Goal: Task Accomplishment & Management: Use online tool/utility

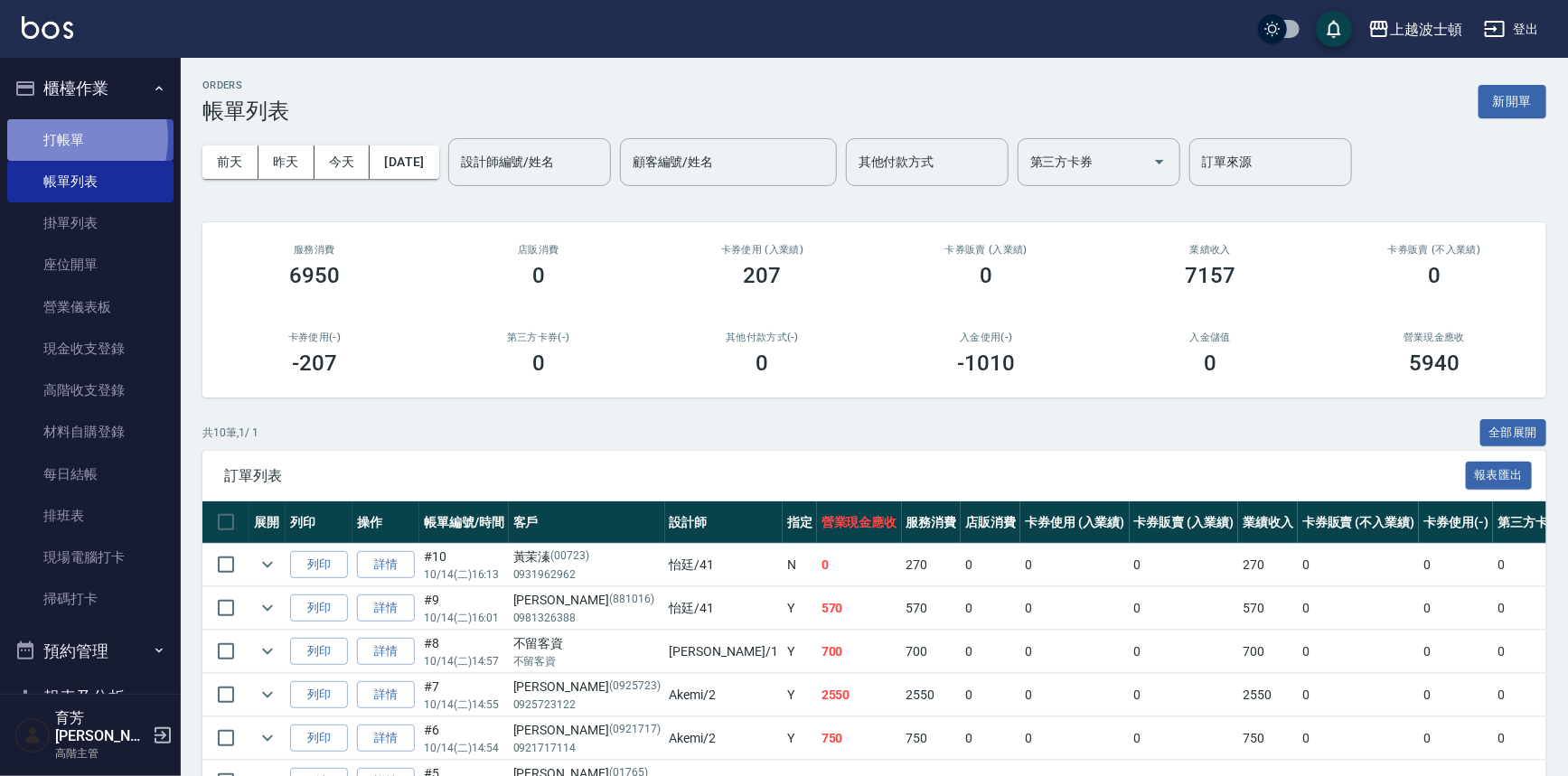
click at [53, 138] on link "打帳單" at bounding box center [90, 141] width 166 height 42
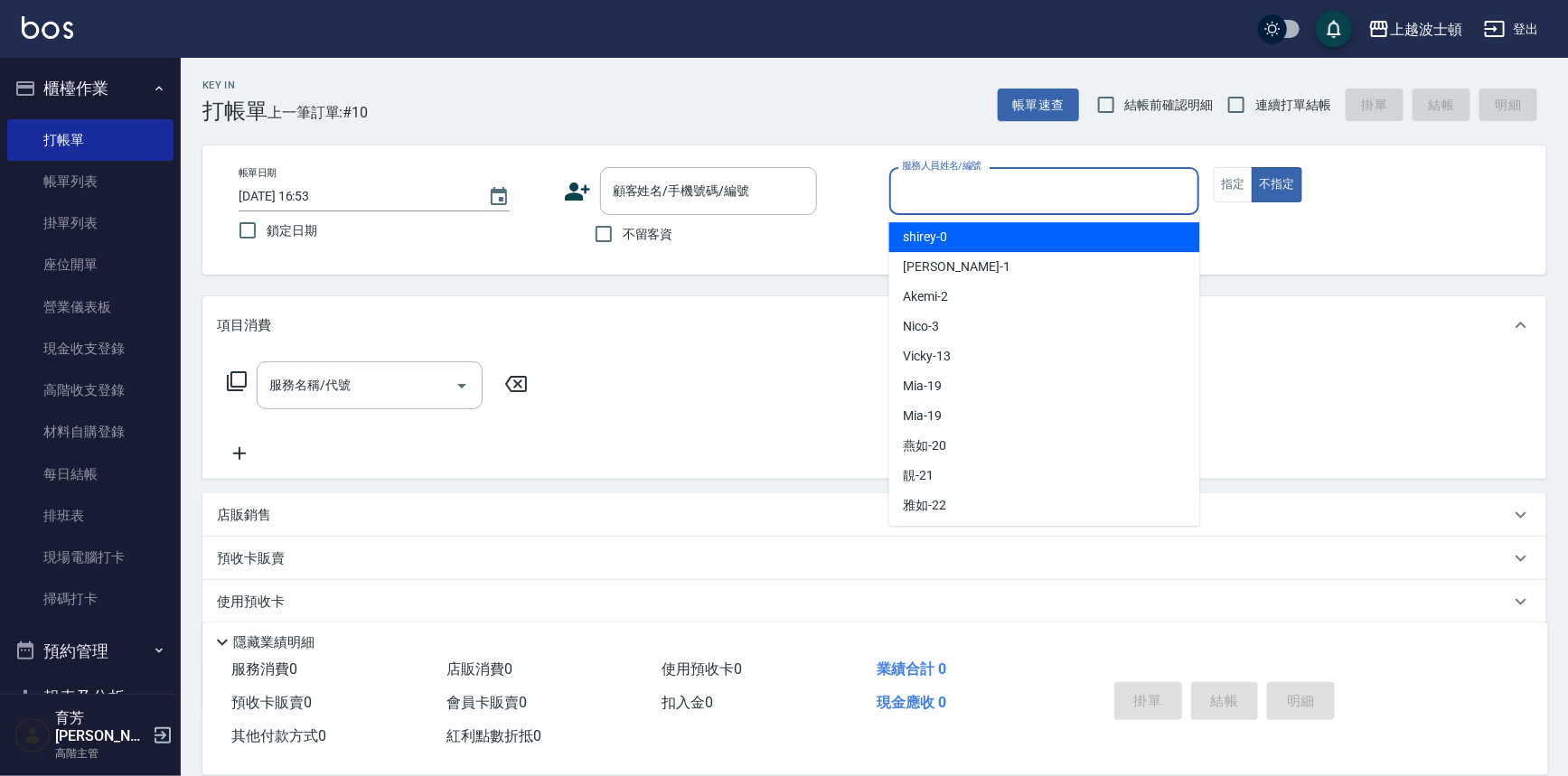
click at [922, 181] on div "服務人員姓名/編號 服務人員姓名/編號" at bounding box center [1044, 191] width 311 height 47
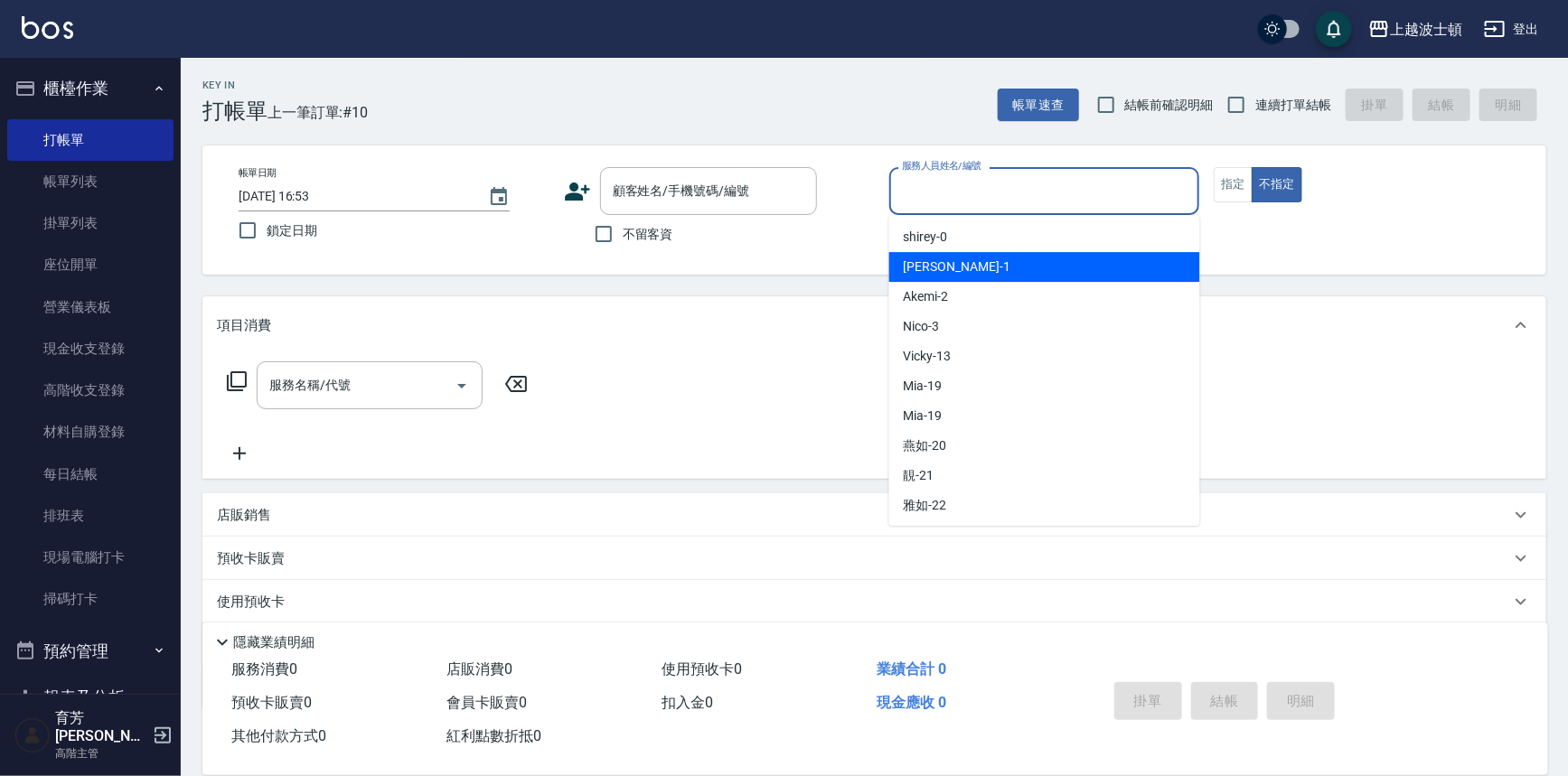
click at [937, 270] on span "[PERSON_NAME] -1" at bounding box center [957, 267] width 106 height 19
type input "[PERSON_NAME]-1"
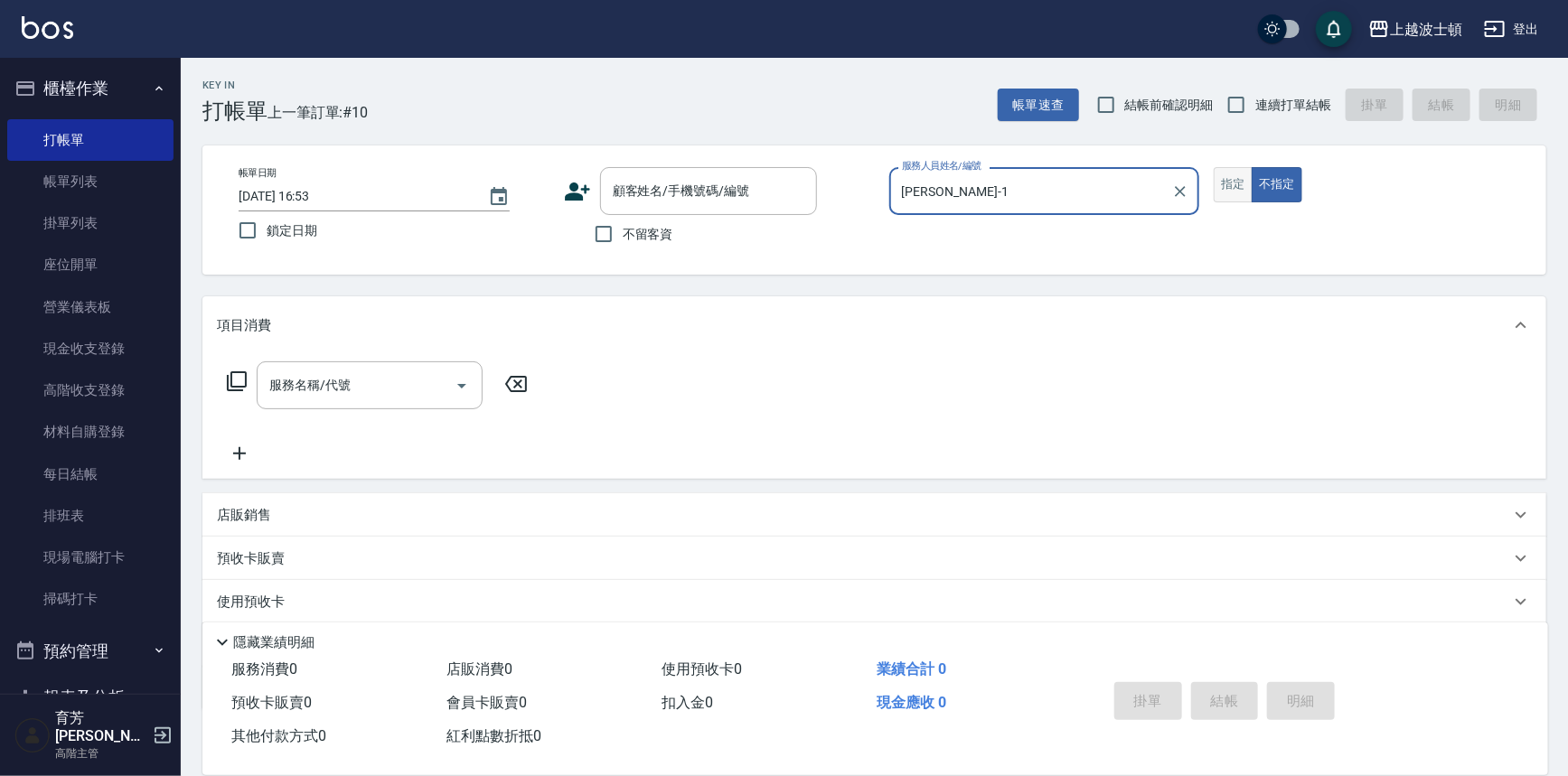
click at [1233, 184] on button "指定" at bounding box center [1233, 184] width 39 height 35
click at [1270, 183] on button "不指定" at bounding box center [1276, 184] width 50 height 35
drag, startPoint x: 615, startPoint y: 225, endPoint x: 545, endPoint y: 272, distance: 84.3
click at [615, 224] on input "不留客資" at bounding box center [603, 234] width 38 height 38
checkbox input "true"
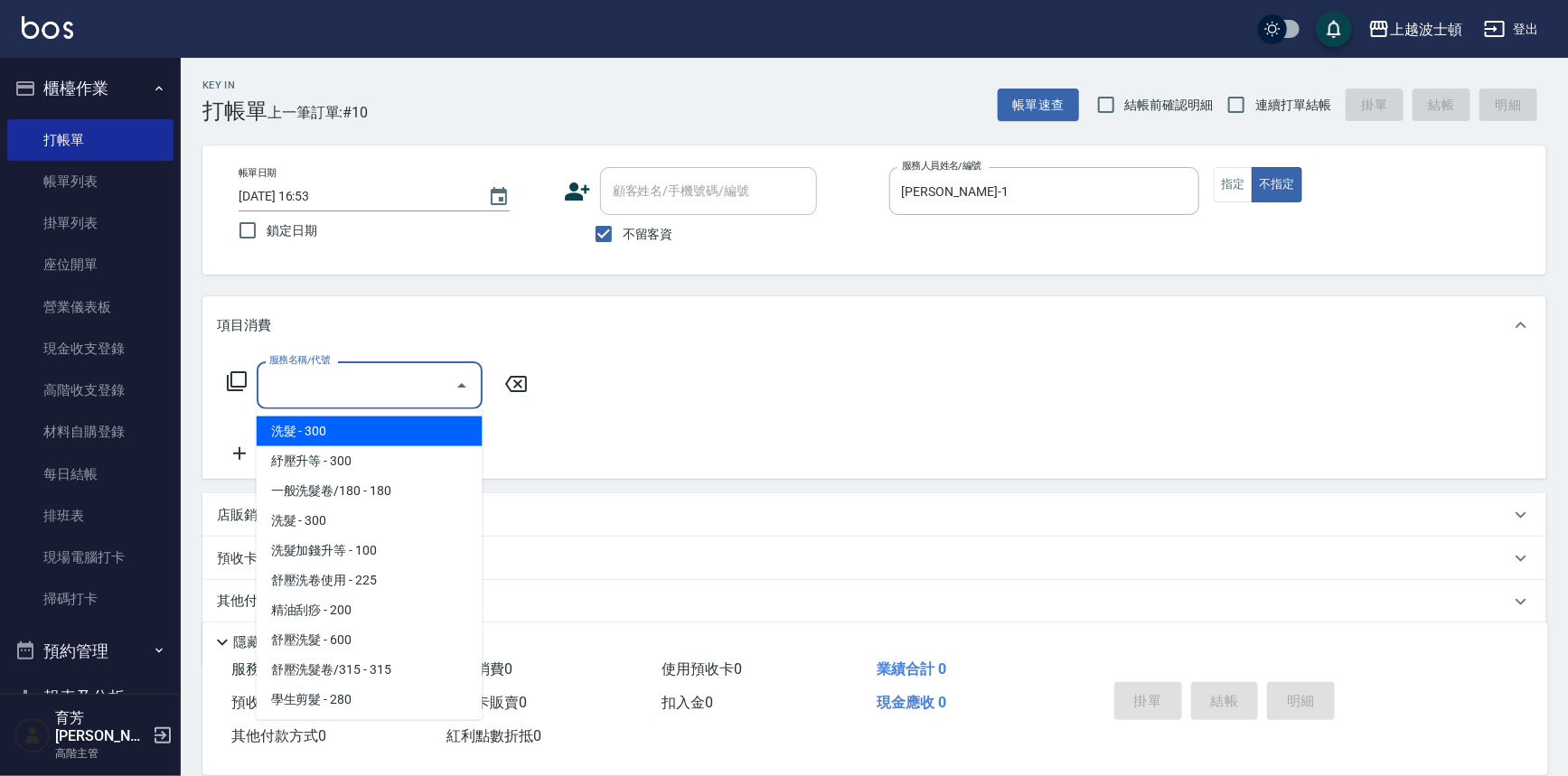
click at [323, 386] on input "服務名稱/代號" at bounding box center [356, 385] width 182 height 31
click at [325, 420] on span "洗髮 - 300" at bounding box center [370, 430] width 226 height 29
type input "洗髮(201)"
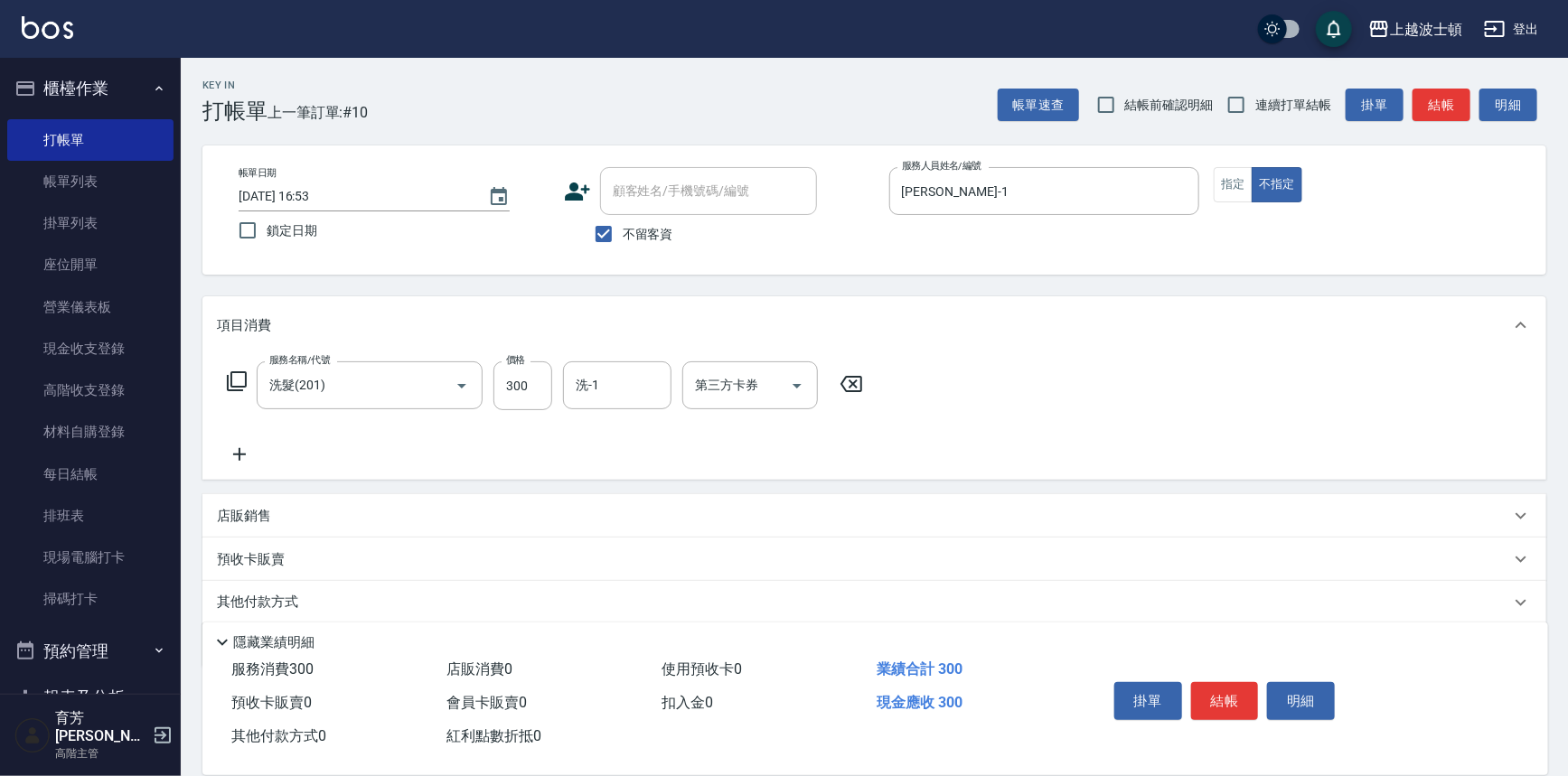
drag, startPoint x: 245, startPoint y: 451, endPoint x: 254, endPoint y: 452, distance: 9.1
click at [254, 452] on icon at bounding box center [239, 454] width 46 height 22
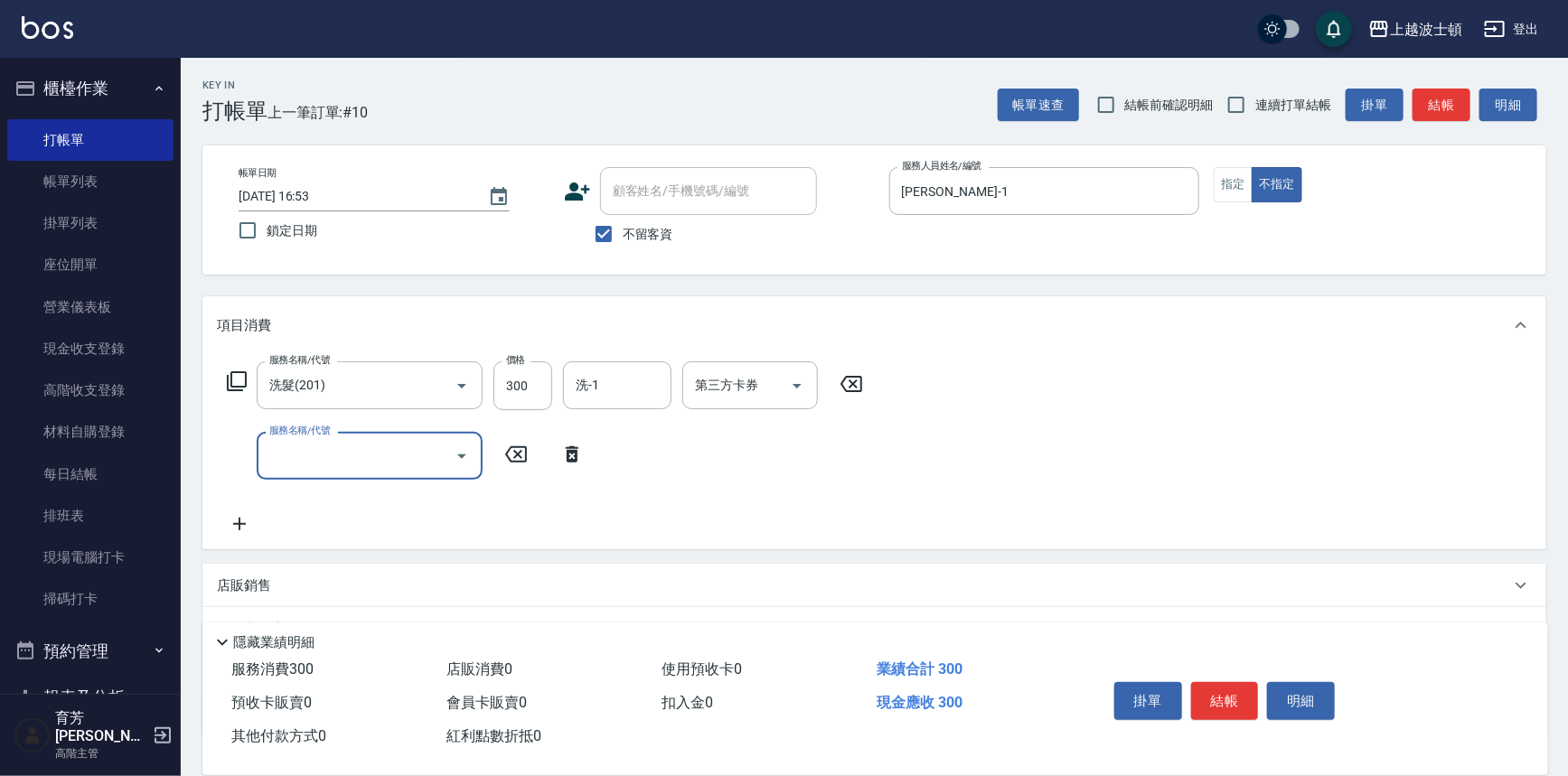
click at [323, 447] on input "服務名稱/代號" at bounding box center [356, 455] width 182 height 31
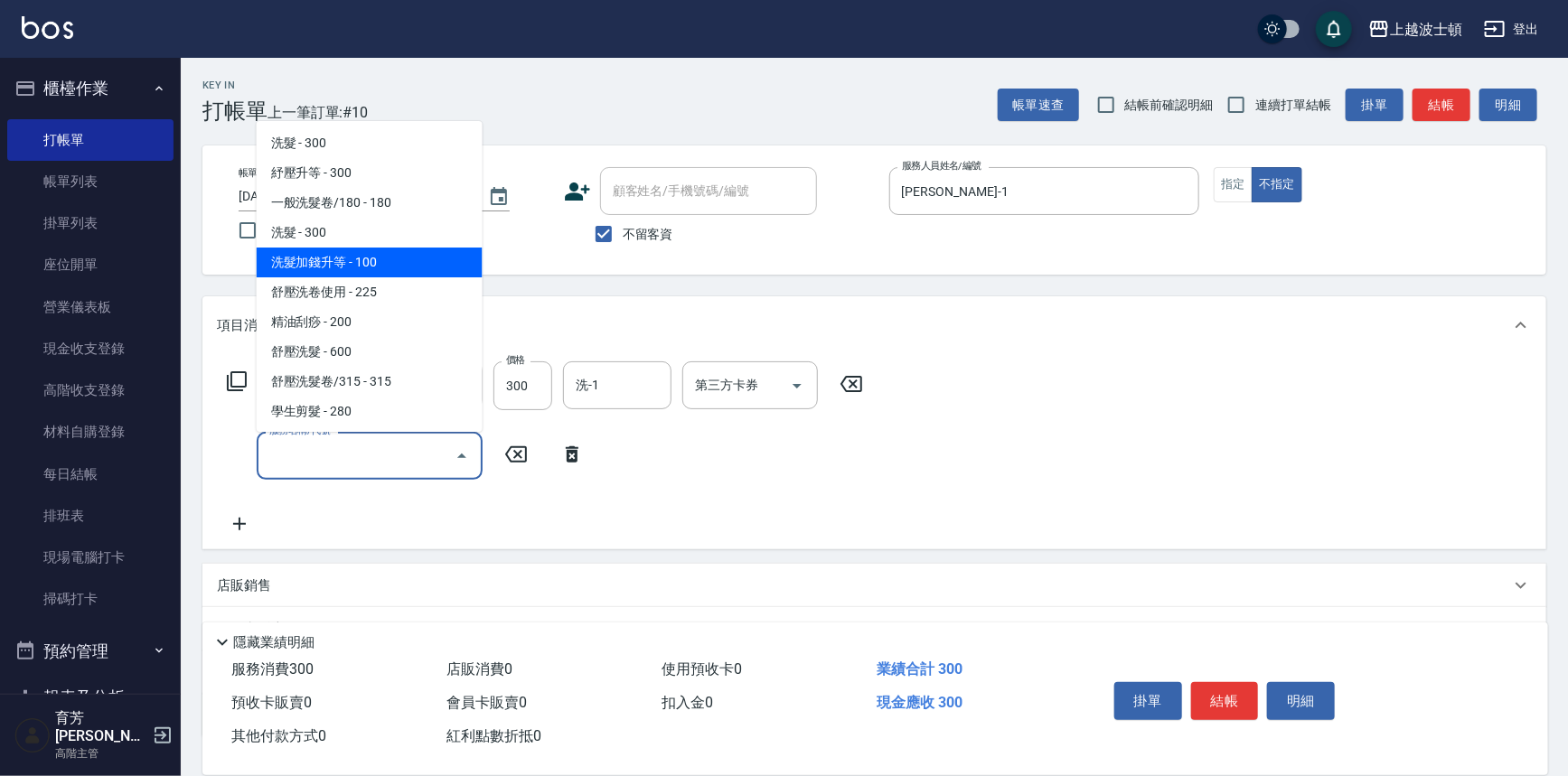
click at [375, 258] on span "洗髮加錢升等 - 100" at bounding box center [370, 262] width 226 height 29
type input "洗髮加錢升等(206)"
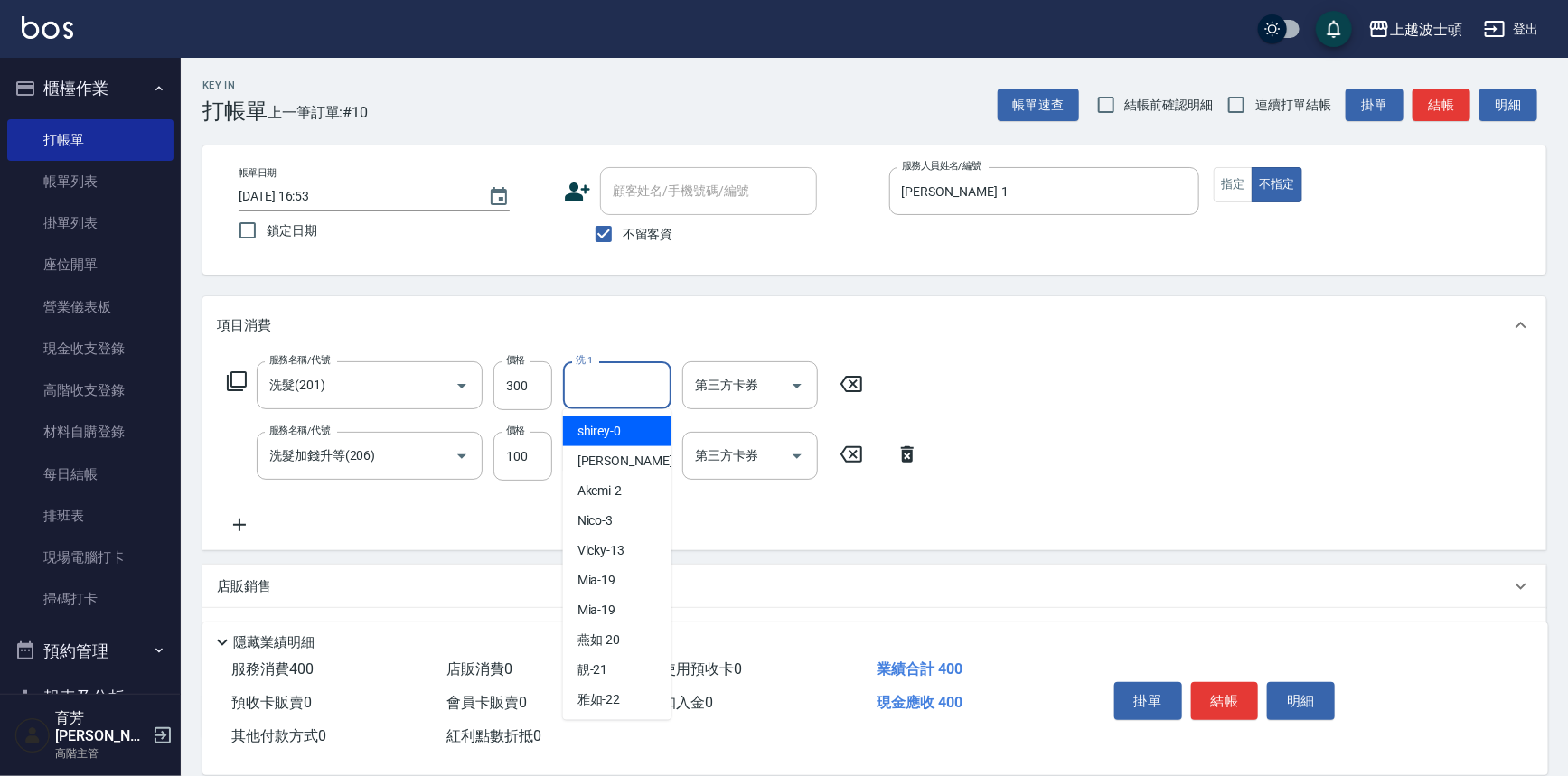
click at [602, 388] on input "洗-1" at bounding box center [617, 385] width 92 height 31
click at [615, 465] on div "[PERSON_NAME] -1" at bounding box center [618, 461] width 108 height 29
type input "[PERSON_NAME]-1"
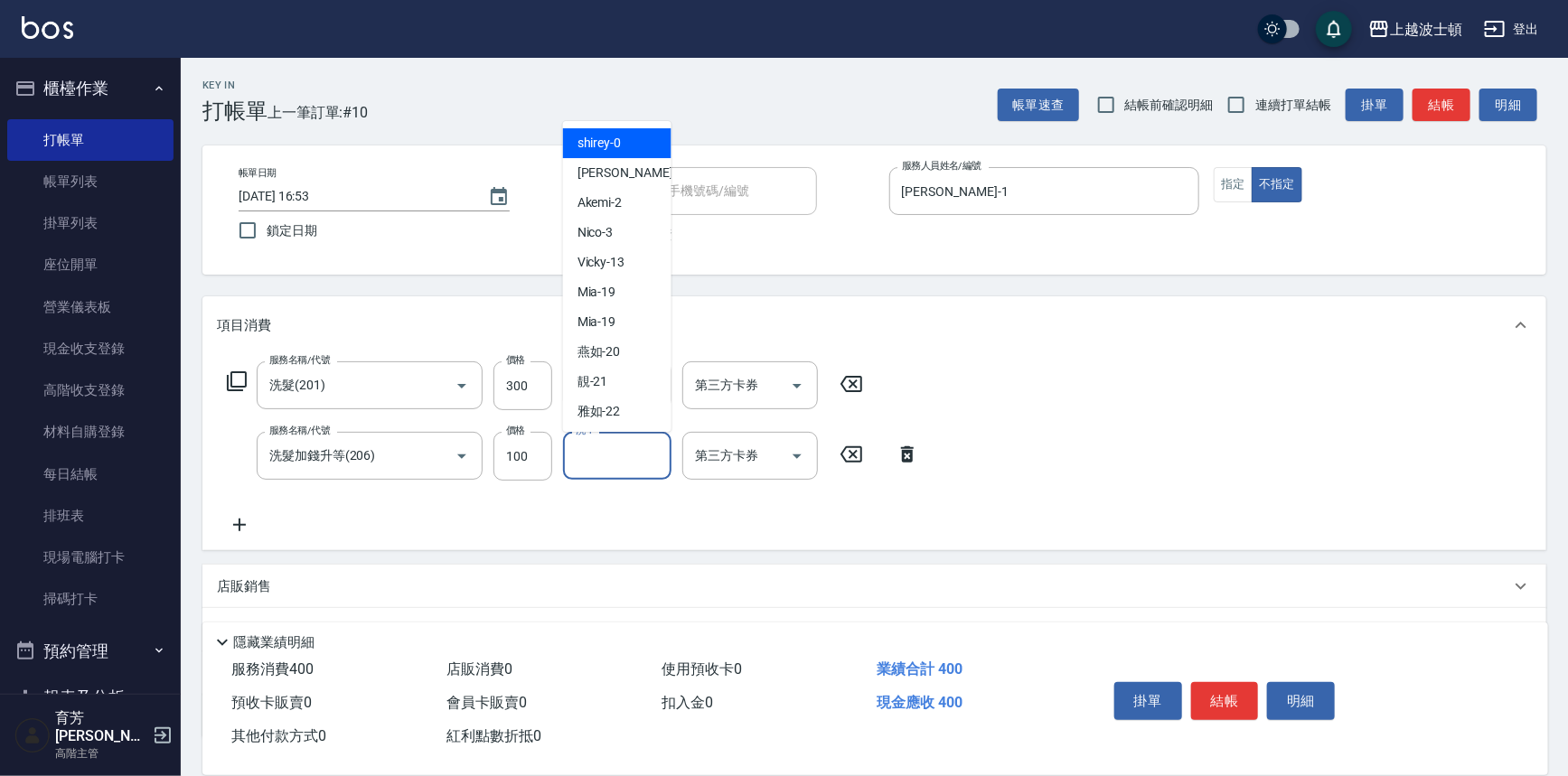
click at [615, 463] on input "洗-1" at bounding box center [617, 455] width 92 height 31
click at [598, 176] on span "[PERSON_NAME] -1" at bounding box center [631, 173] width 106 height 19
type input "[PERSON_NAME]-1"
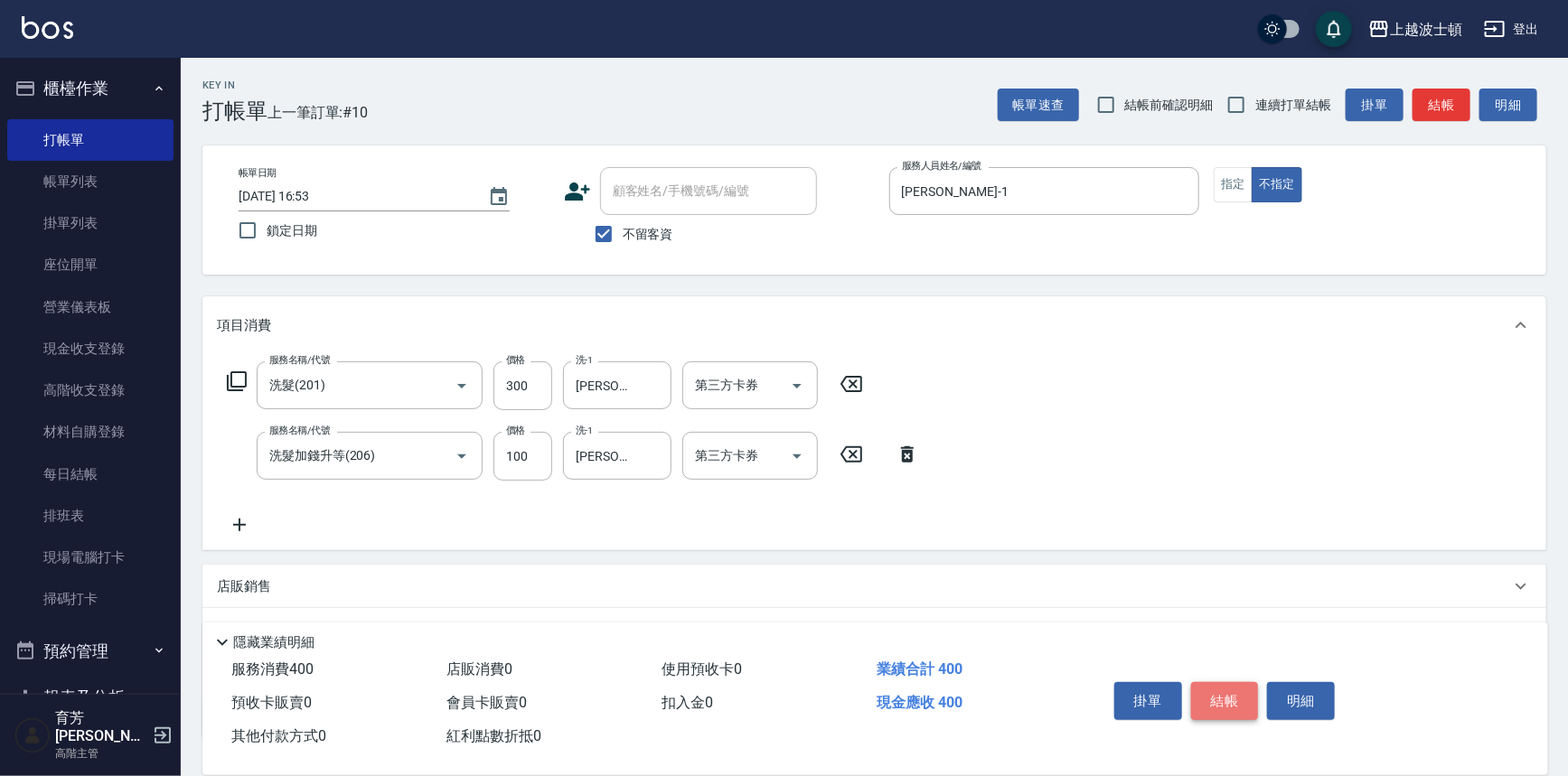
click at [1226, 703] on button "結帳" at bounding box center [1225, 701] width 67 height 38
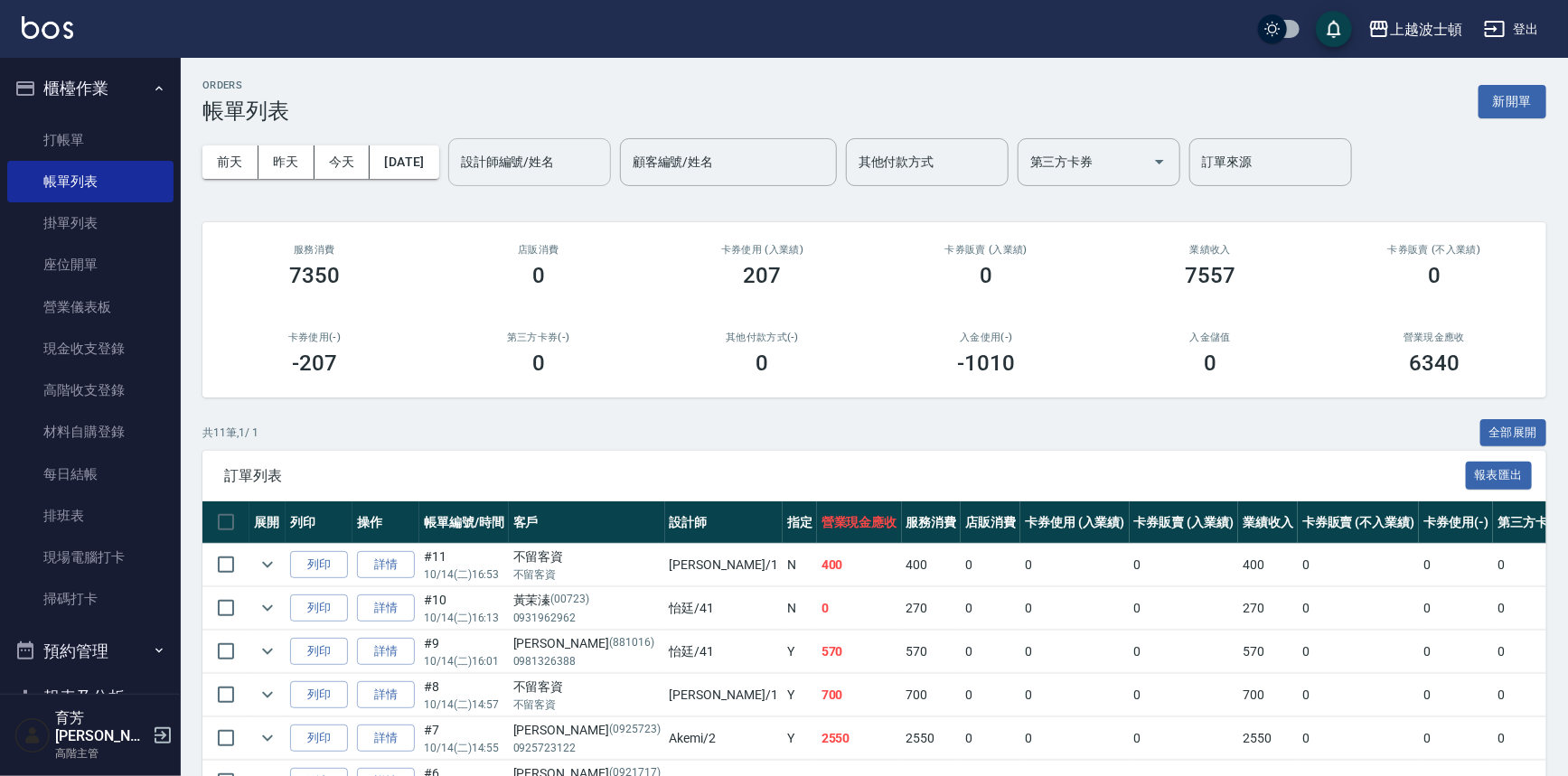
click at [533, 157] on input "設計師編號/姓名" at bounding box center [529, 161] width 146 height 31
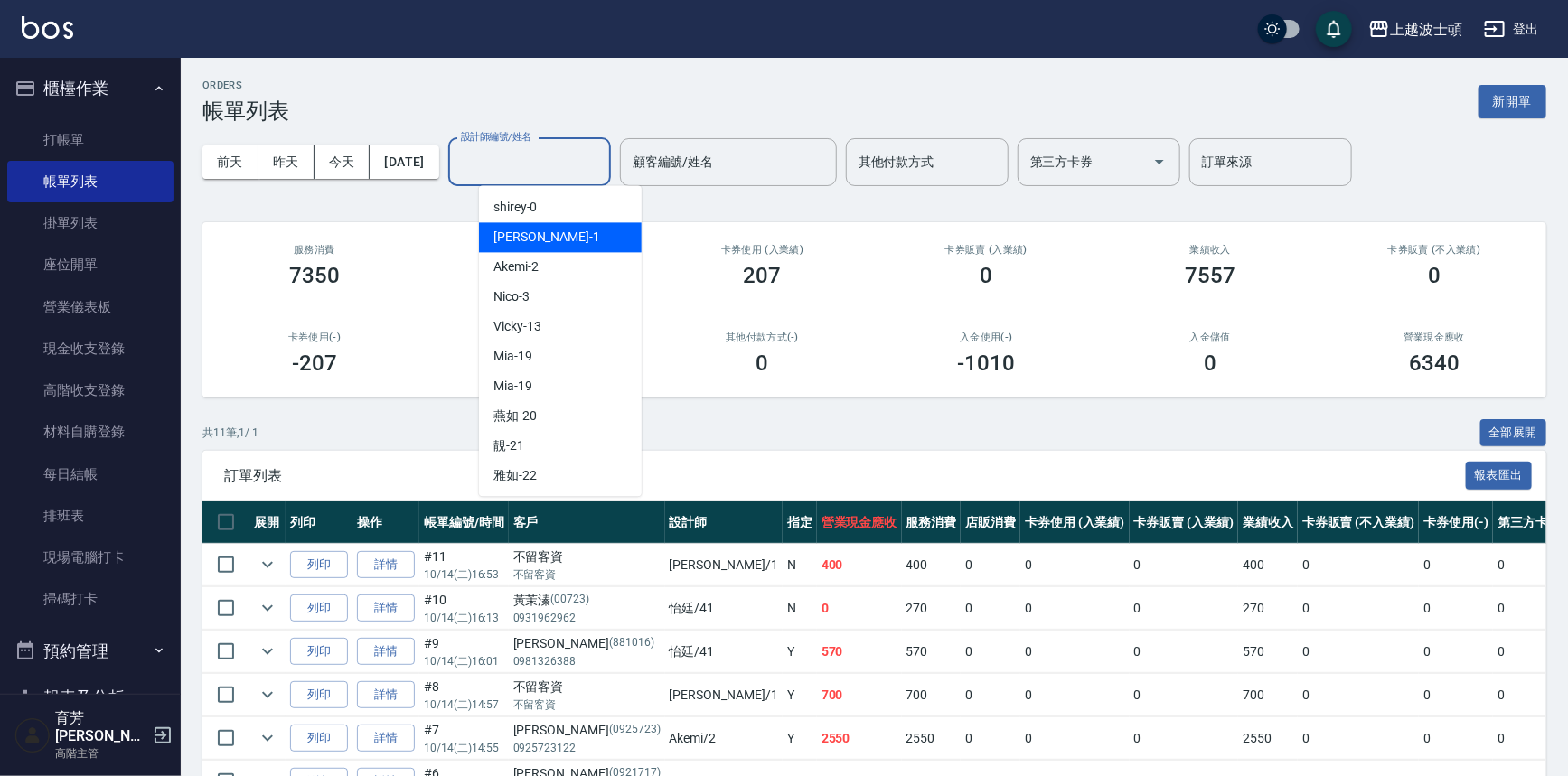
click at [525, 242] on span "[PERSON_NAME] -1" at bounding box center [546, 237] width 106 height 19
type input "[PERSON_NAME]-1"
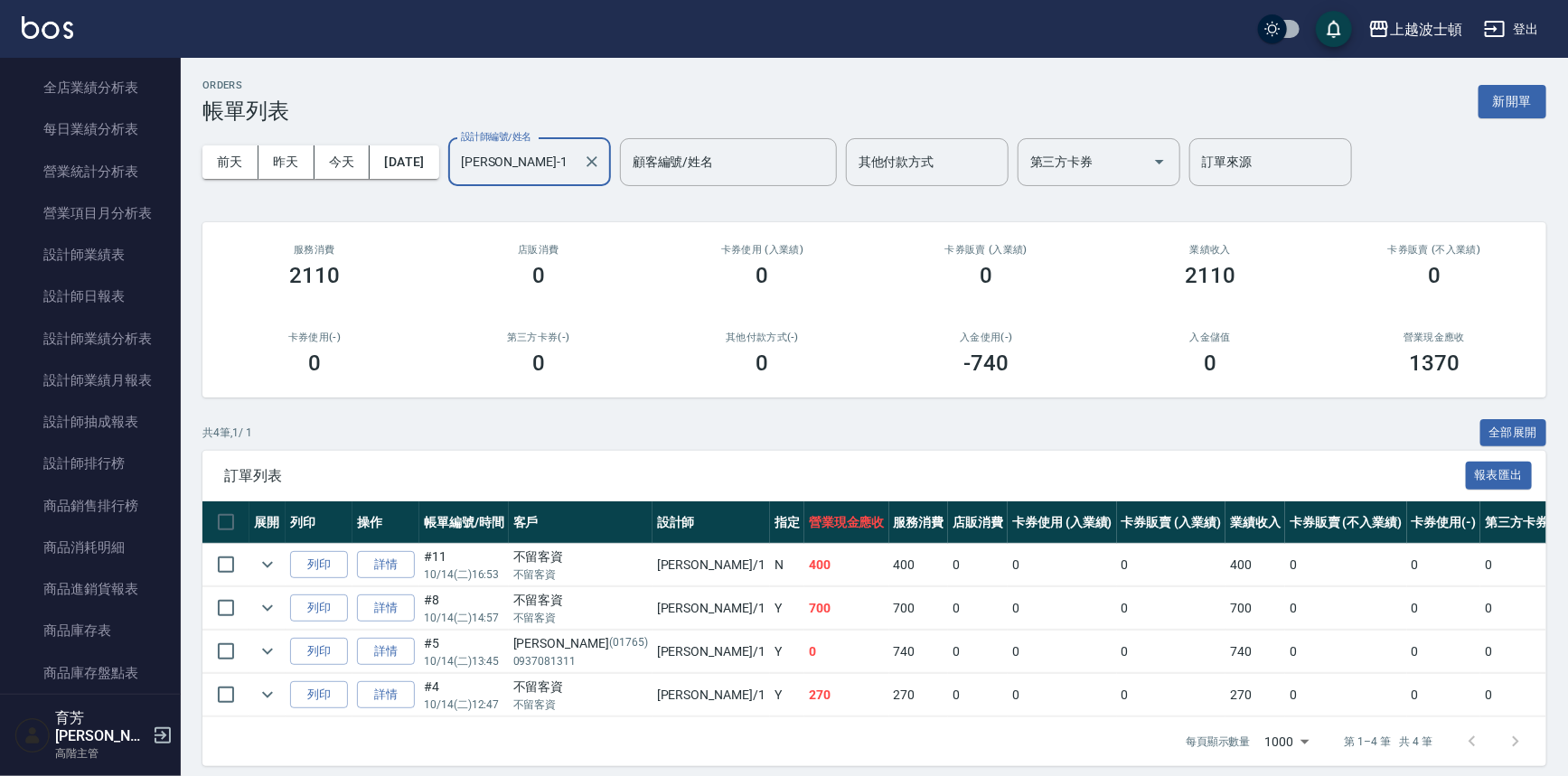
scroll to position [1101, 0]
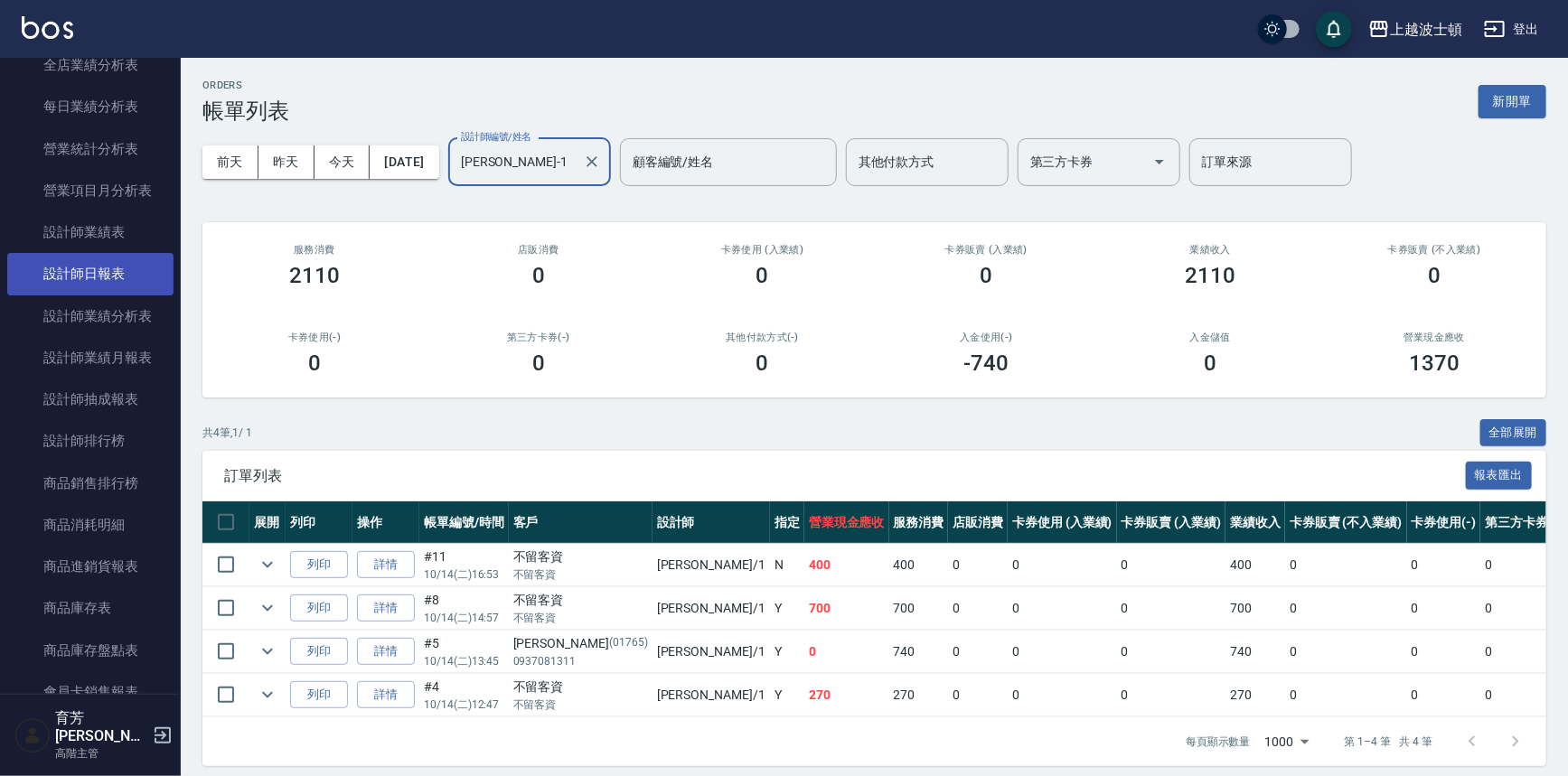
click at [135, 273] on link "設計師日報表" at bounding box center [90, 274] width 166 height 42
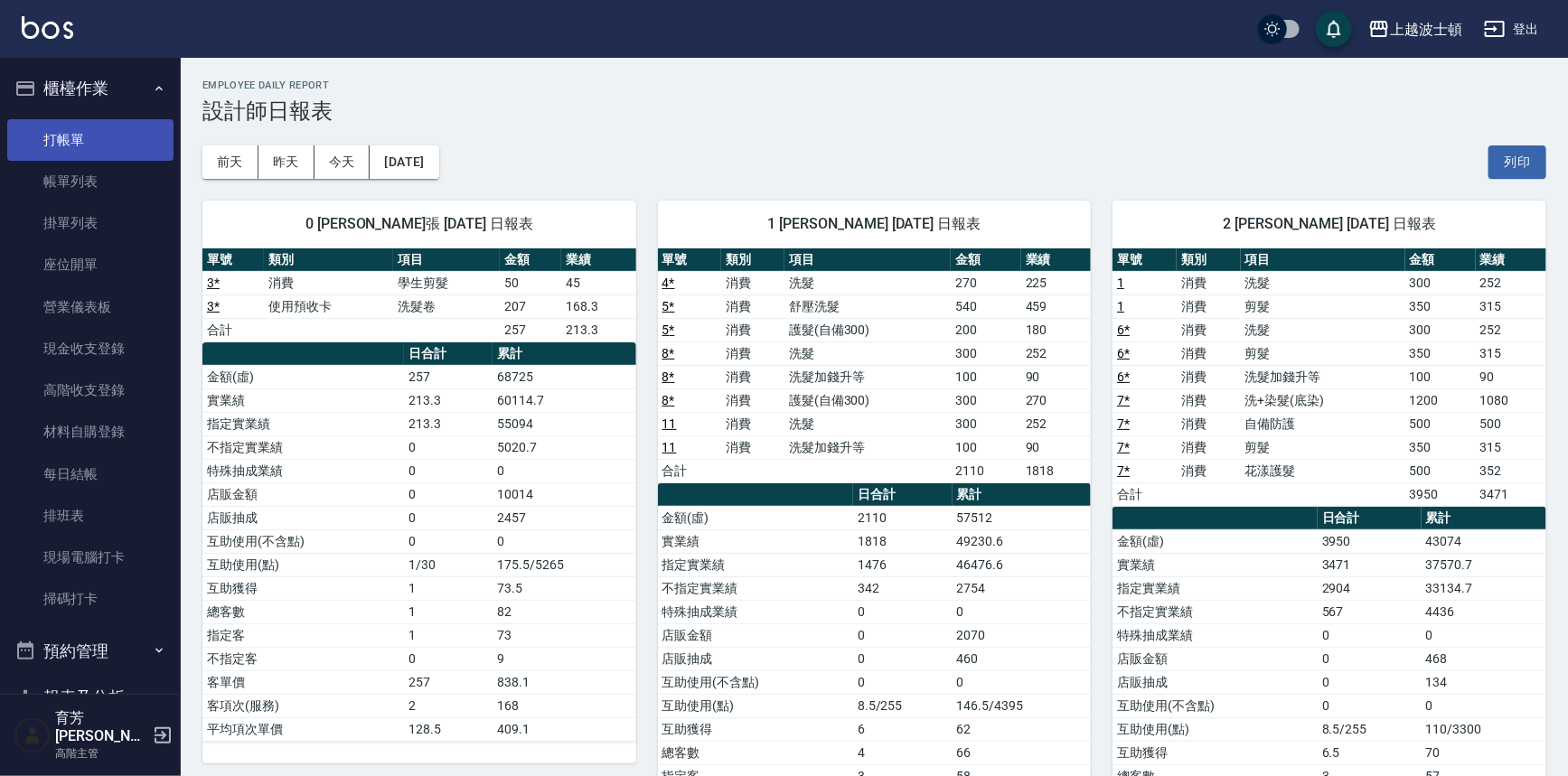
click at [114, 143] on link "打帳單" at bounding box center [90, 141] width 166 height 42
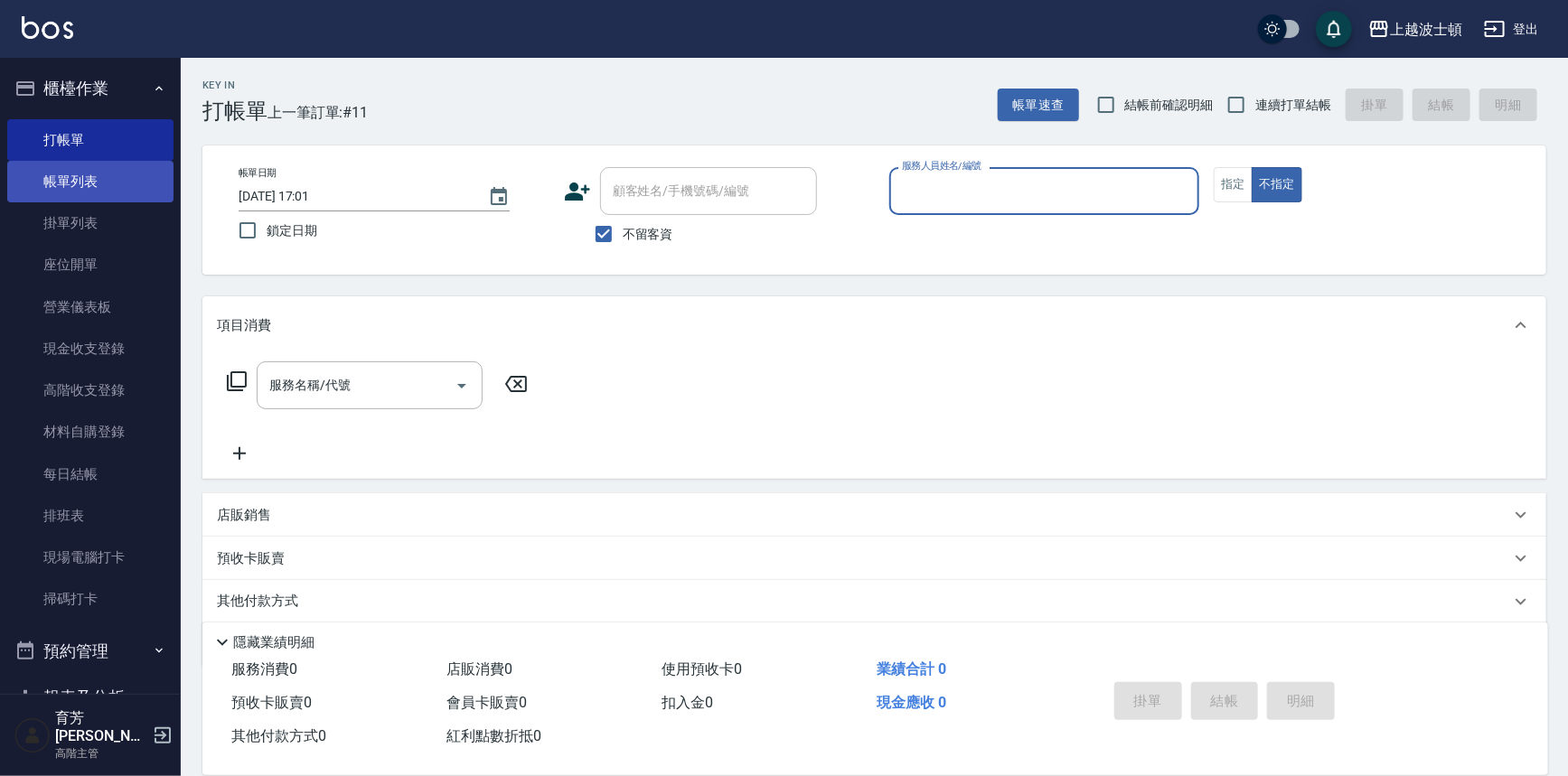
click at [136, 170] on link "帳單列表" at bounding box center [90, 181] width 166 height 42
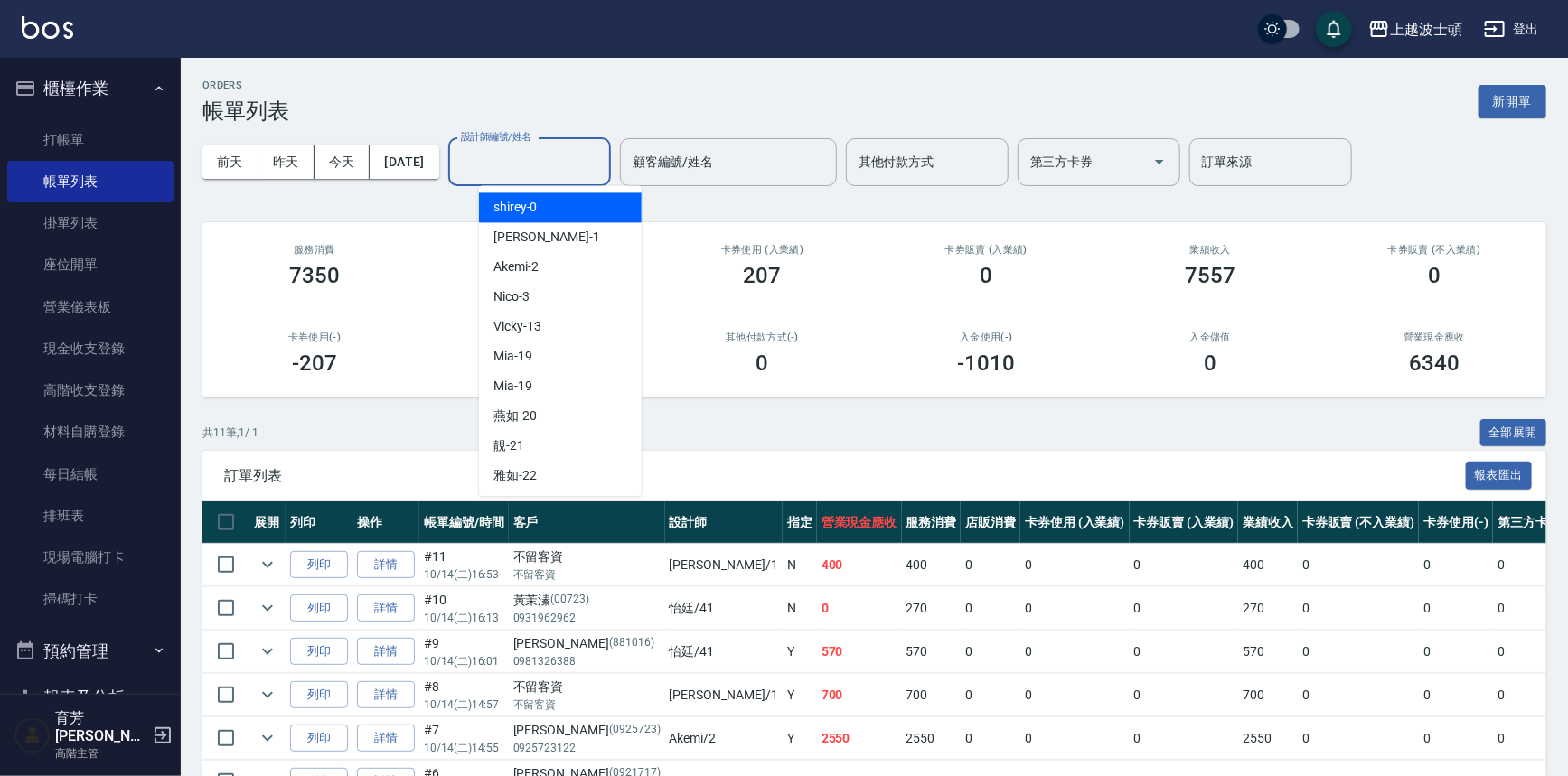
click at [588, 177] on input "設計師編號/姓名" at bounding box center [529, 161] width 146 height 31
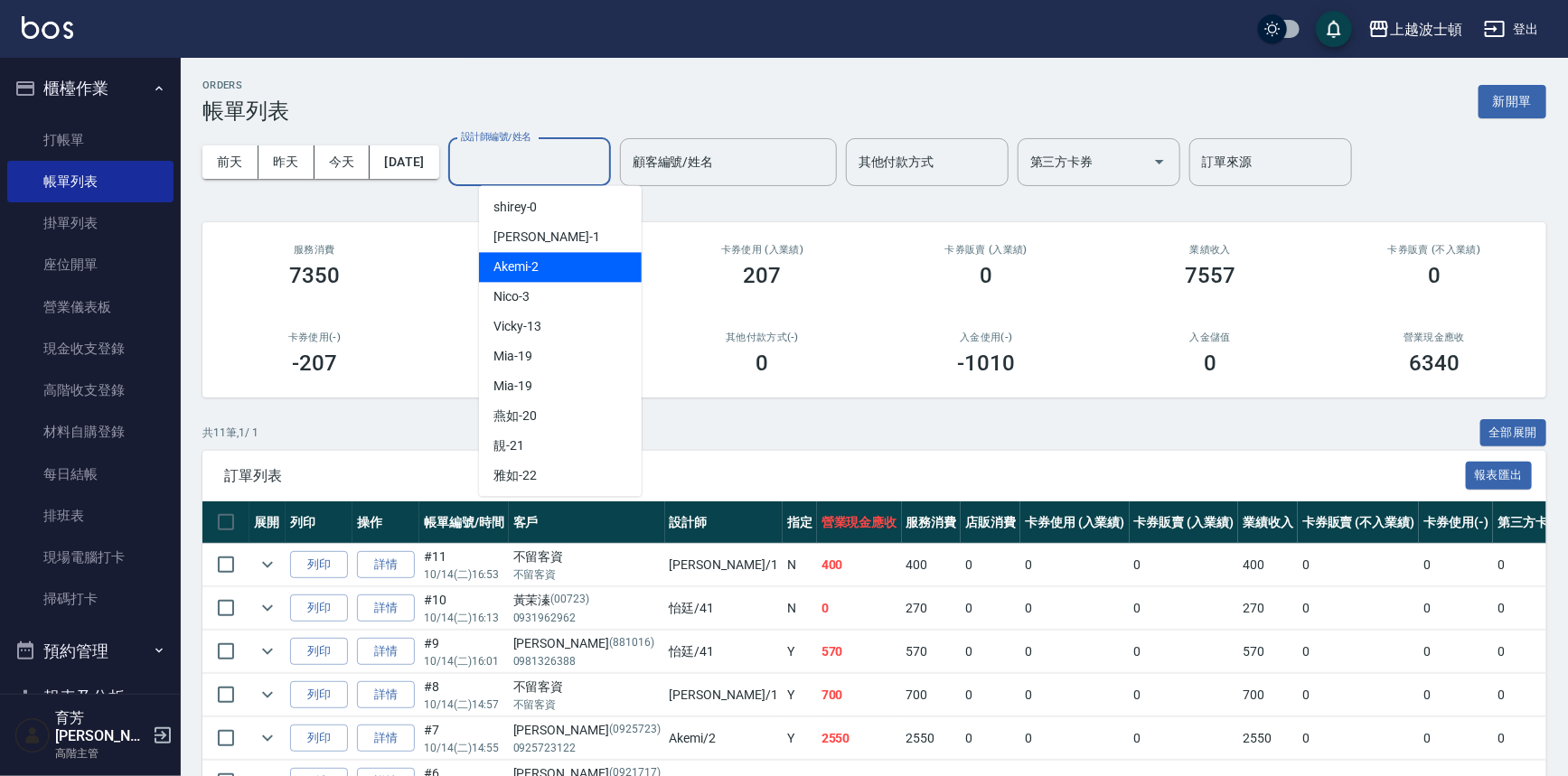
click at [600, 260] on div "Akemi -2" at bounding box center [560, 266] width 163 height 29
type input "Akemi-2"
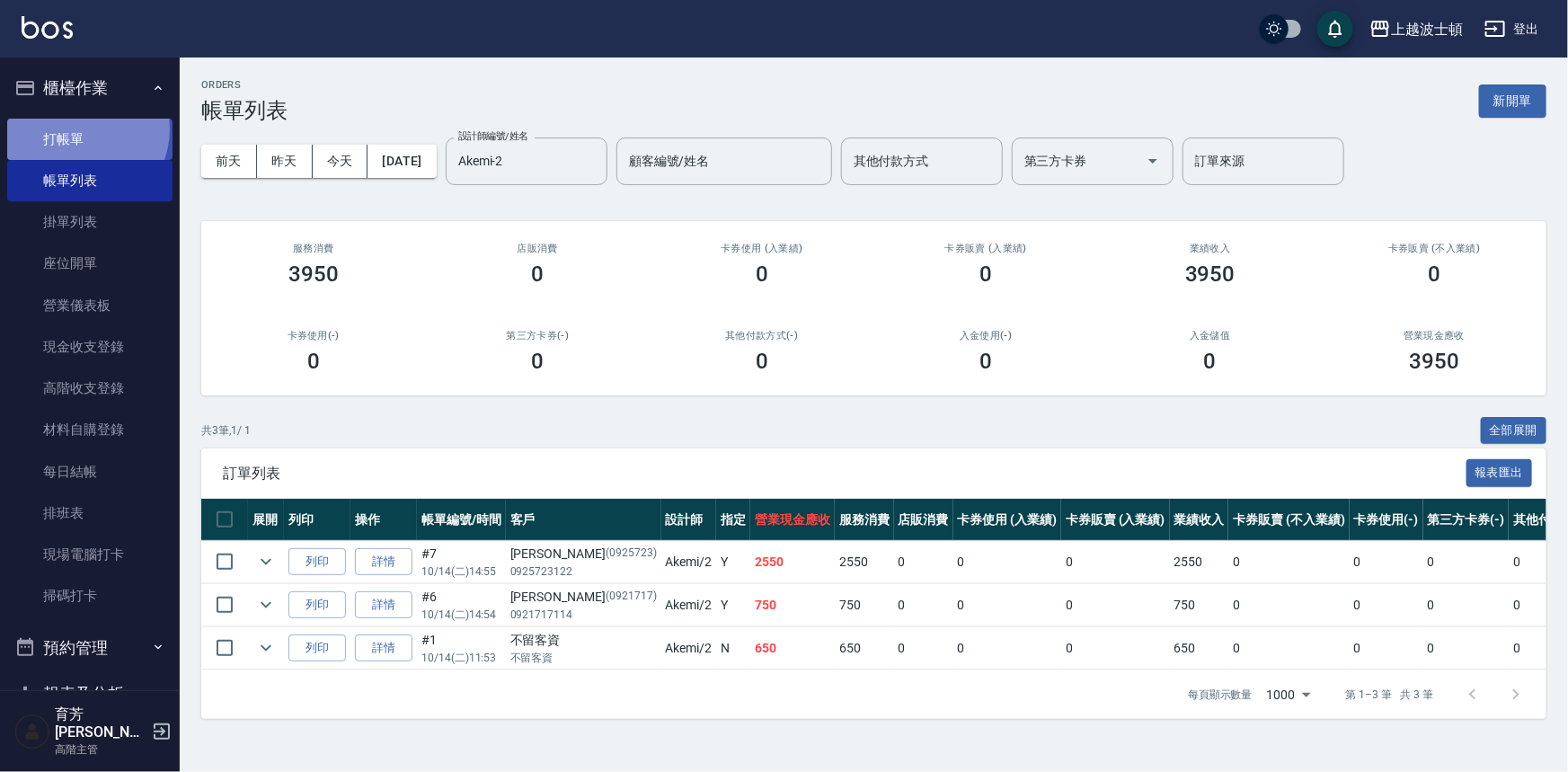
click at [81, 129] on link "打帳單" at bounding box center [90, 140] width 165 height 42
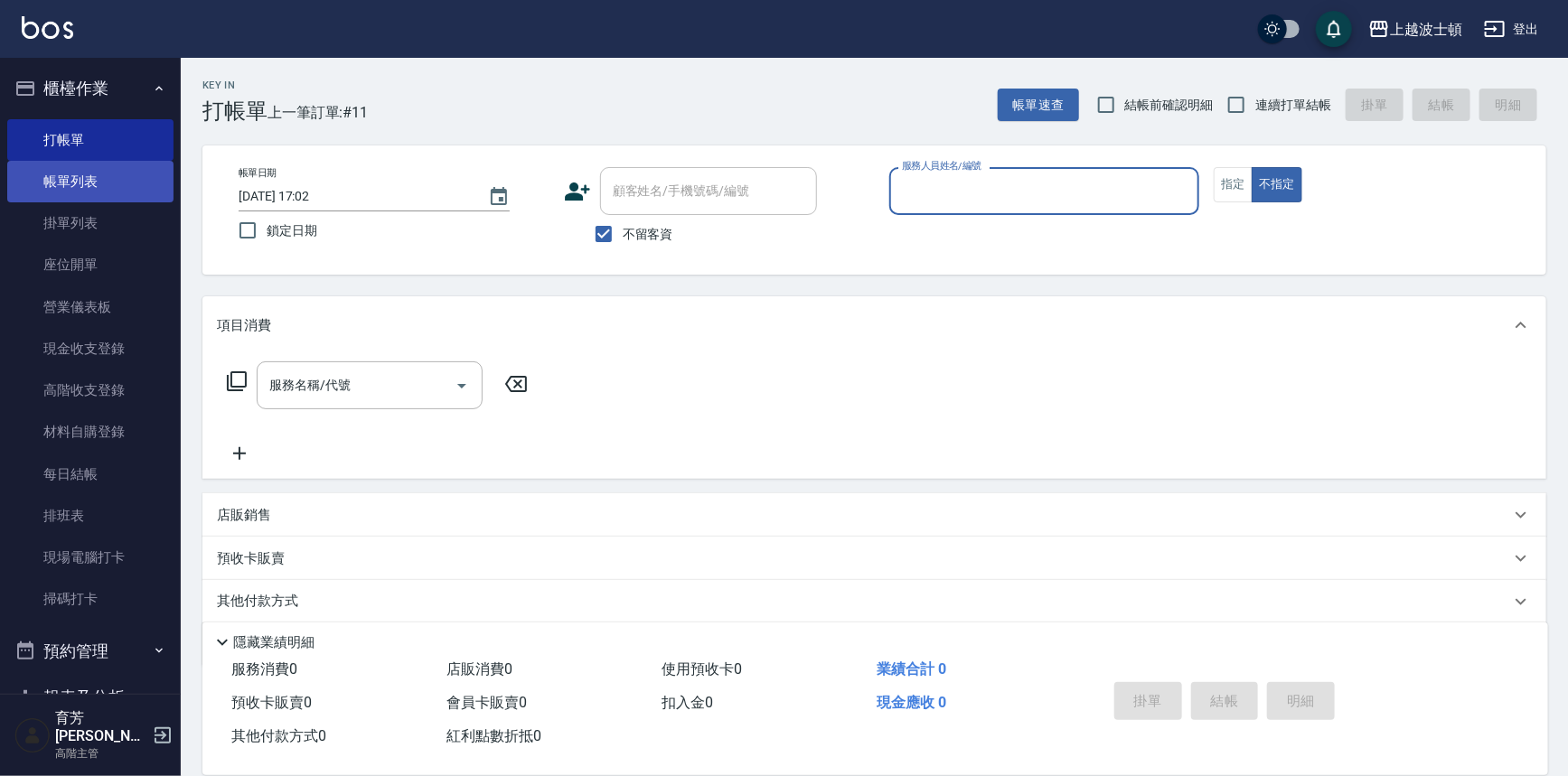
click at [107, 191] on link "帳單列表" at bounding box center [90, 181] width 166 height 42
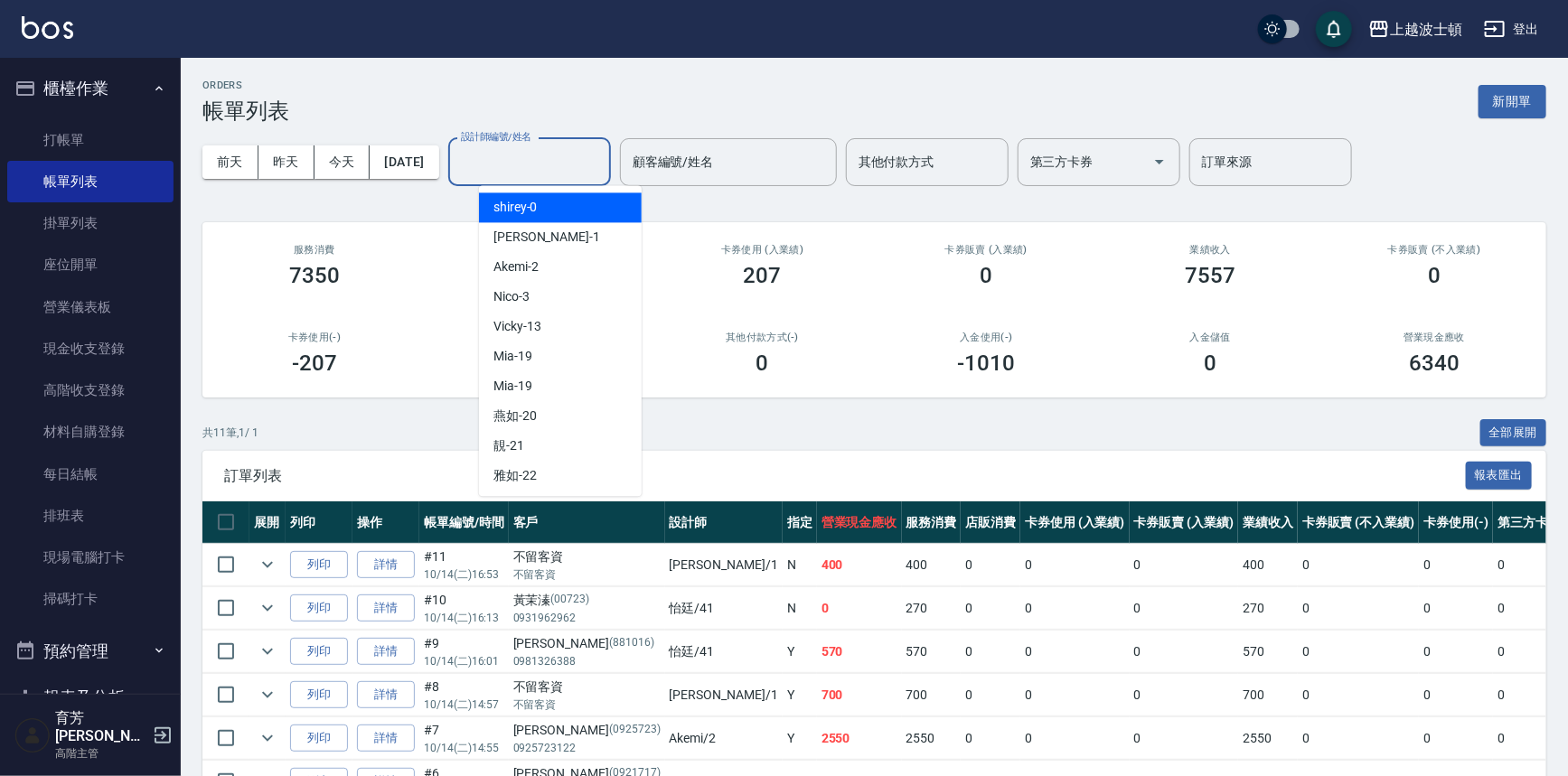
click at [561, 164] on input "設計師編號/姓名" at bounding box center [529, 161] width 146 height 31
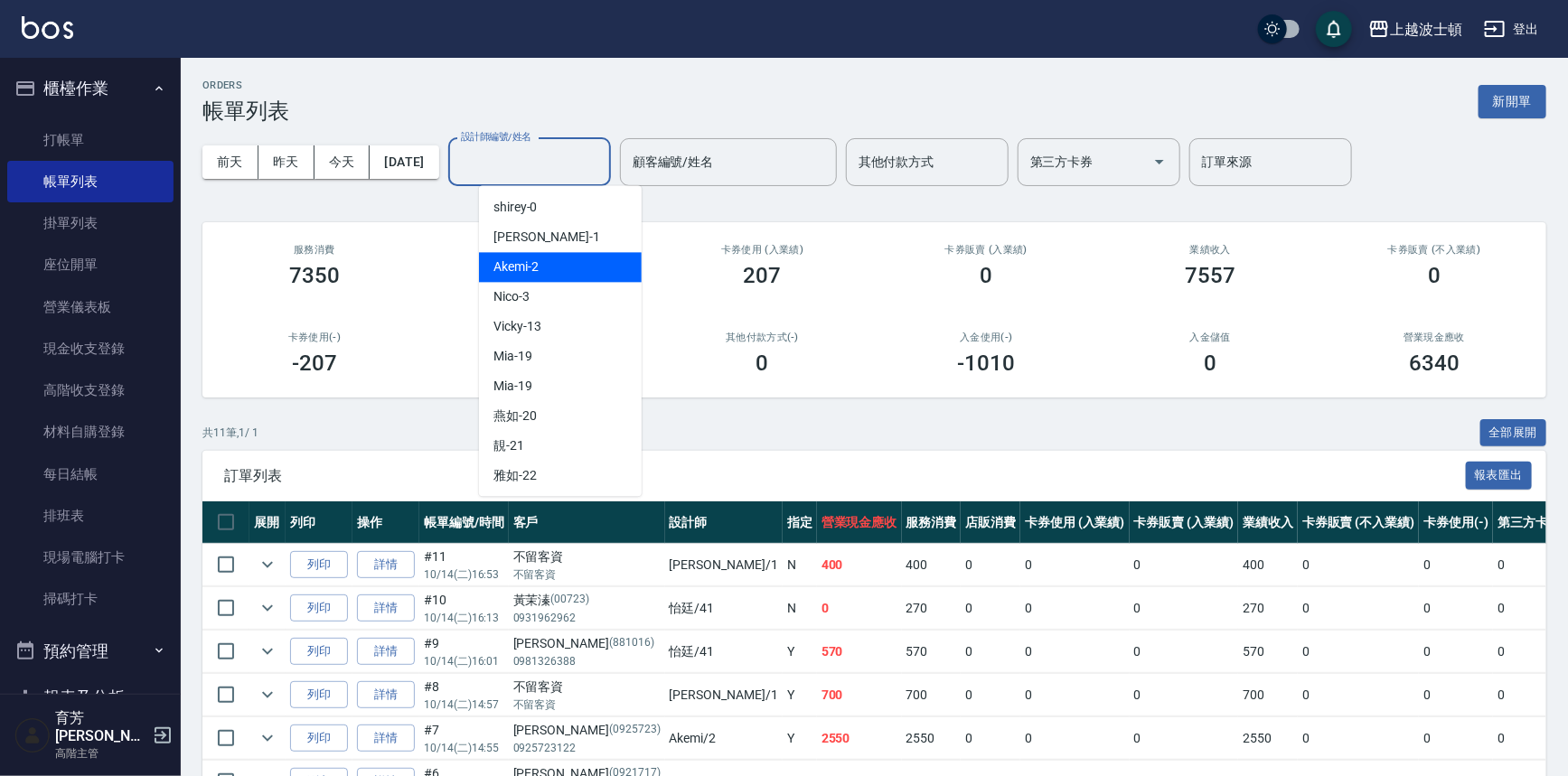
click at [582, 274] on div "Akemi -2" at bounding box center [560, 266] width 163 height 29
type input "Akemi-2"
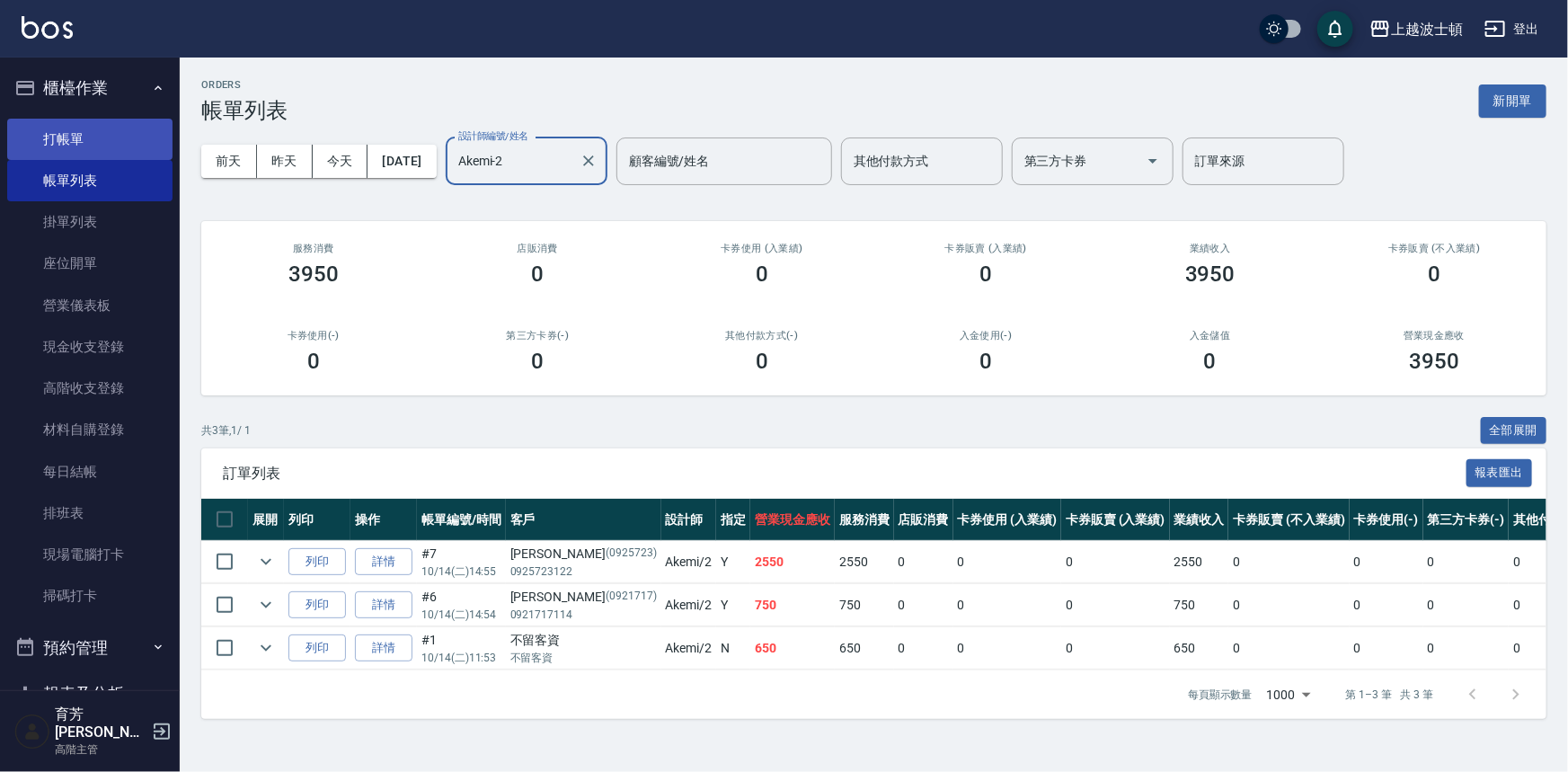
click at [81, 129] on link "打帳單" at bounding box center [90, 140] width 165 height 42
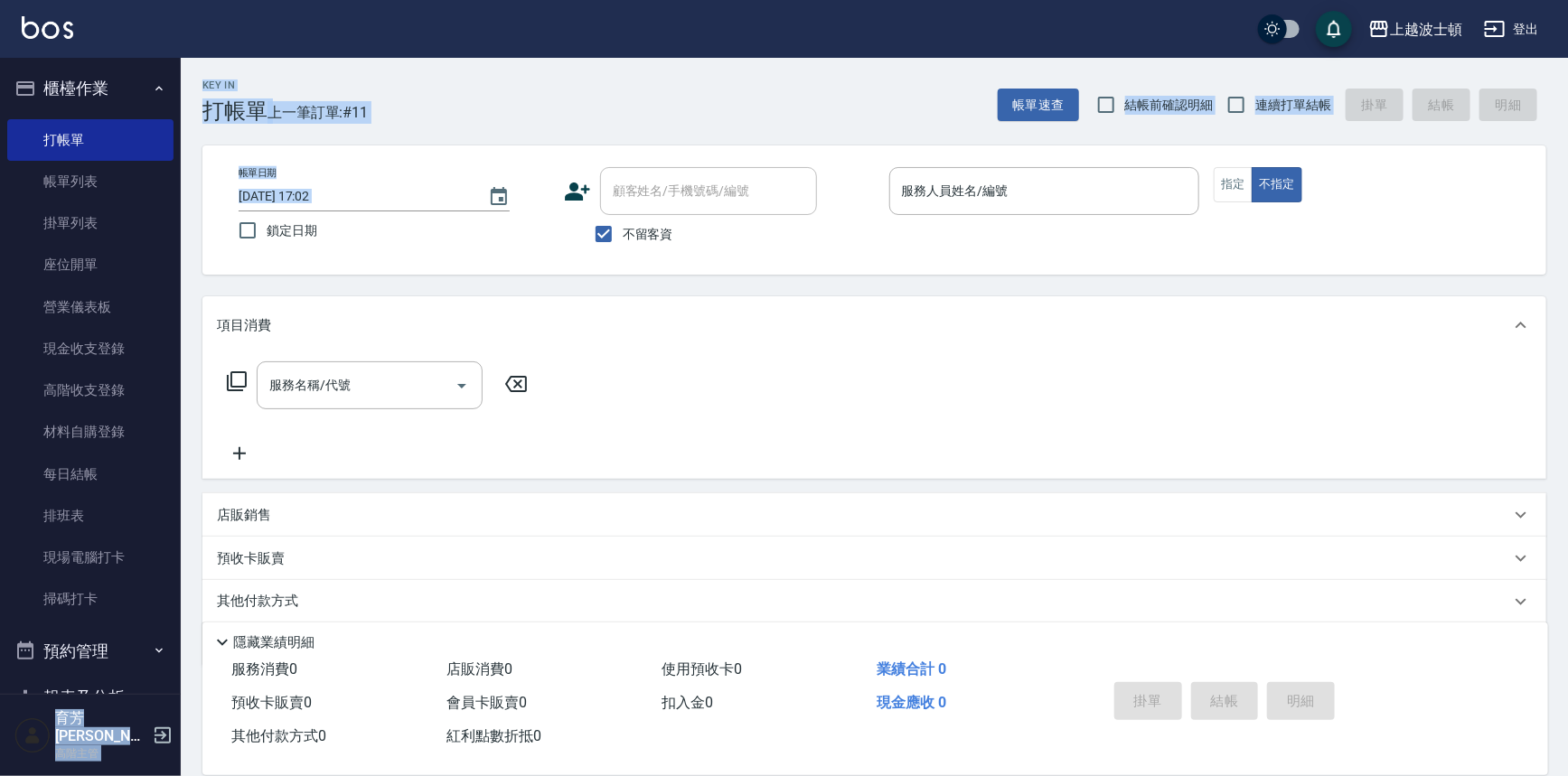
drag, startPoint x: 181, startPoint y: 191, endPoint x: 164, endPoint y: 379, distance: 188.8
click at [164, 379] on div "上越波士頓 登出 櫃檯作業 打帳單 帳單列表 掛單列表 座位開單 營業儀表板 現金收支登錄 高階收支登錄 材料自購登錄 每日結帳 排班表 現場電腦打卡 掃碼打…" at bounding box center [784, 418] width 1568 height 837
click at [96, 146] on link "打帳單" at bounding box center [90, 141] width 166 height 42
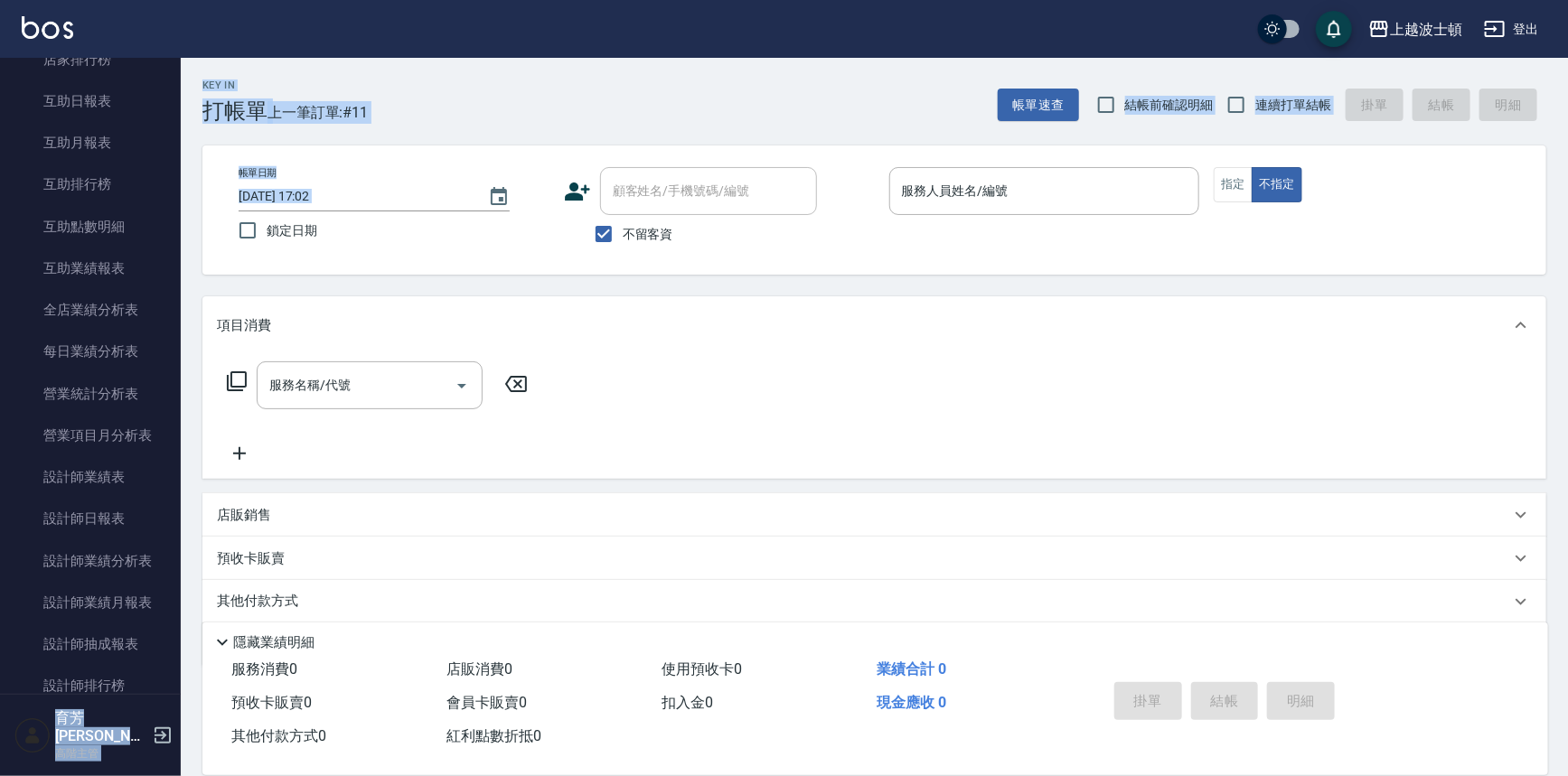
scroll to position [878, 0]
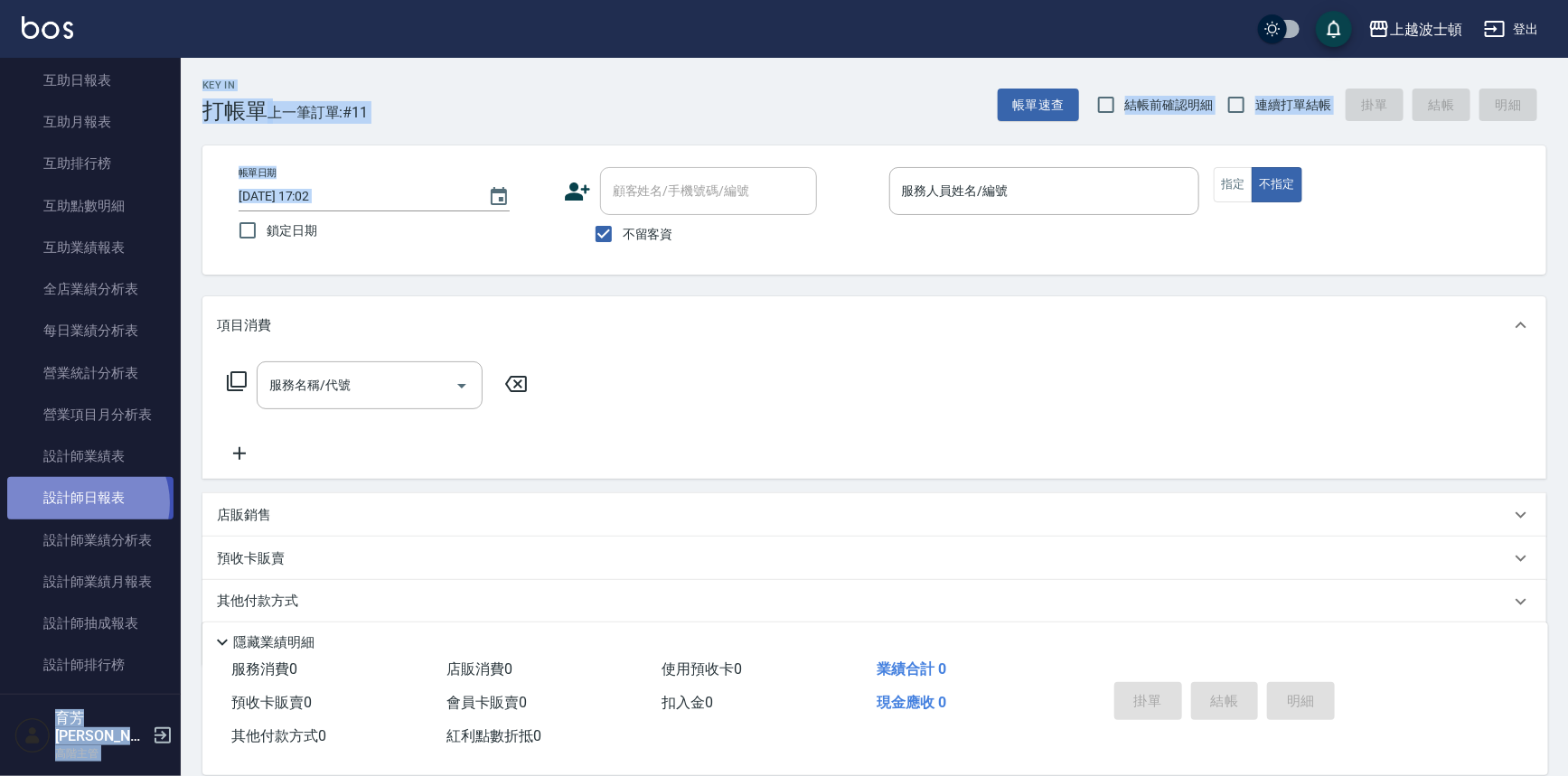
click at [84, 502] on link "設計師日報表" at bounding box center [90, 498] width 166 height 42
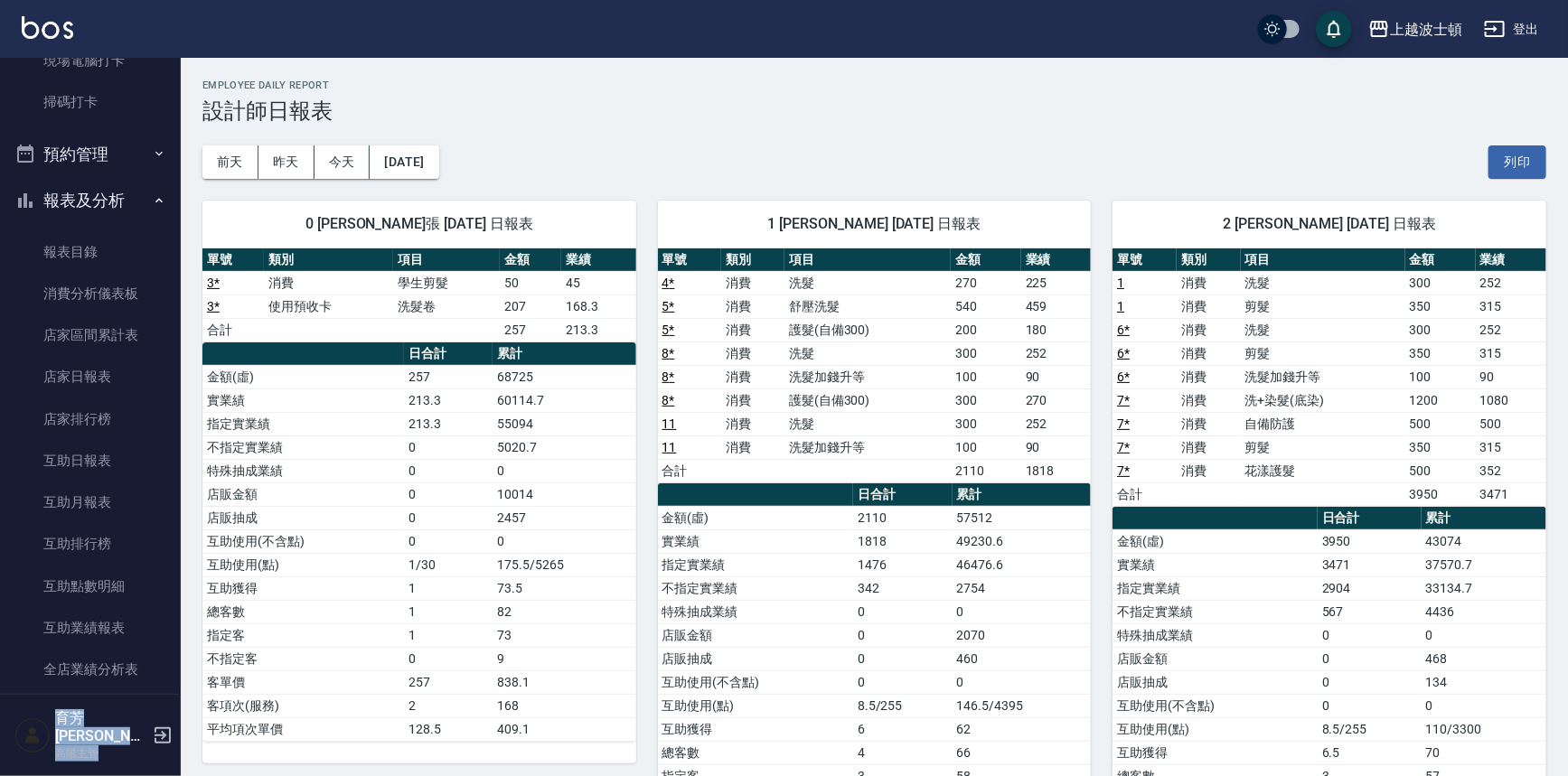
scroll to position [489, 0]
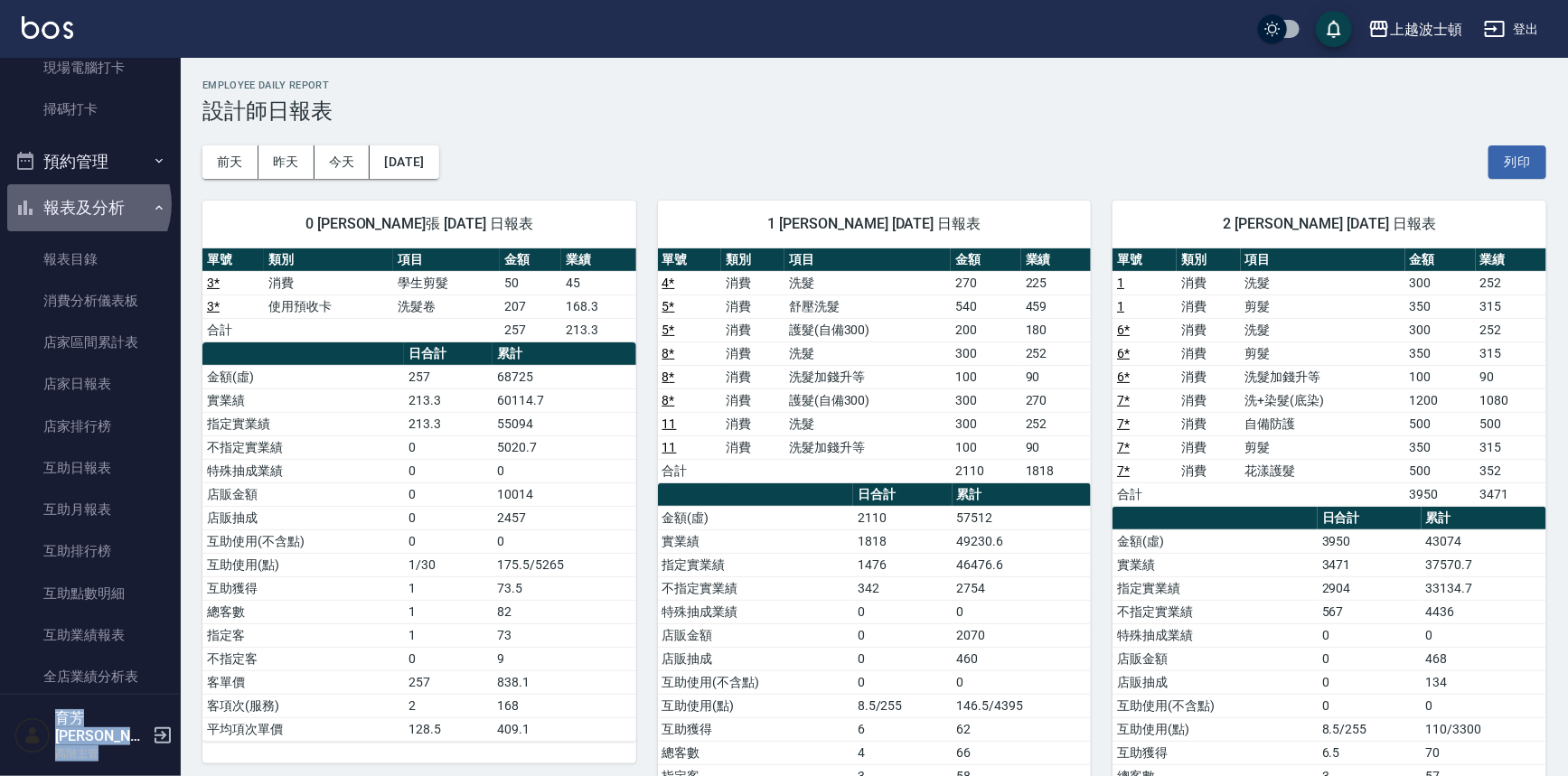
click at [86, 203] on button "報表及分析" at bounding box center [90, 207] width 166 height 47
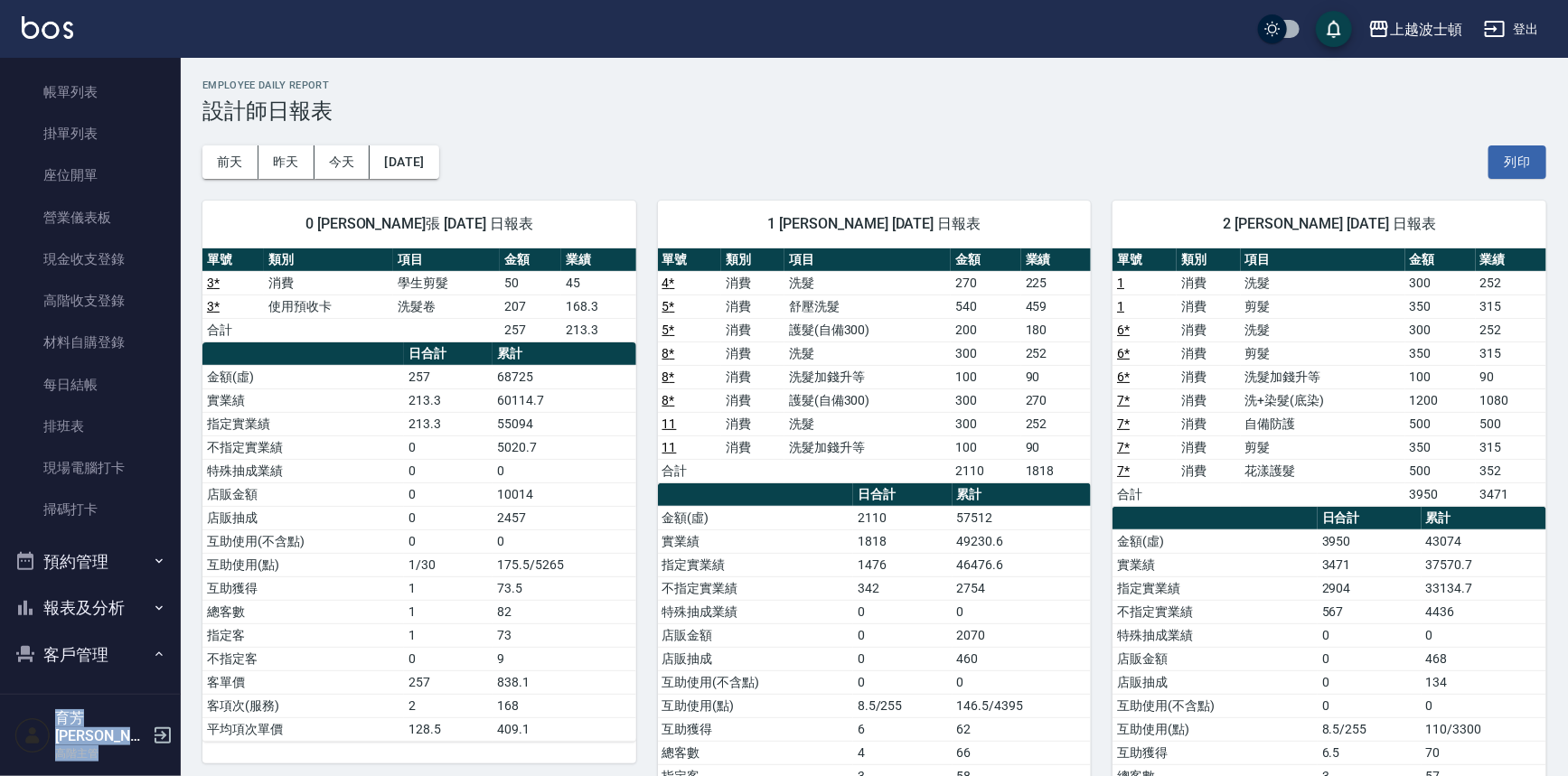
scroll to position [68, 0]
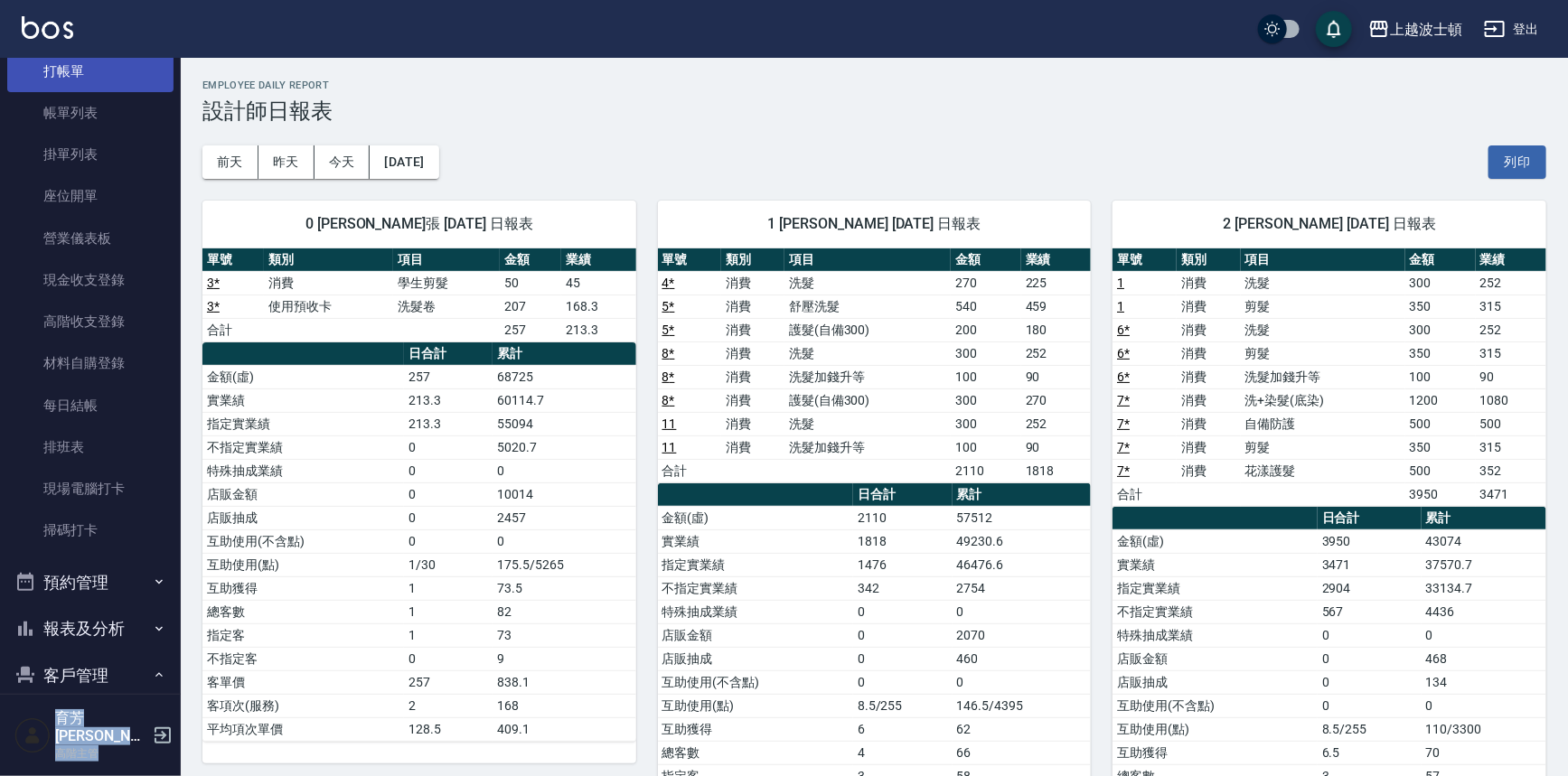
click at [110, 73] on link "打帳單" at bounding box center [90, 71] width 166 height 42
